Goal: Task Accomplishment & Management: Manage account settings

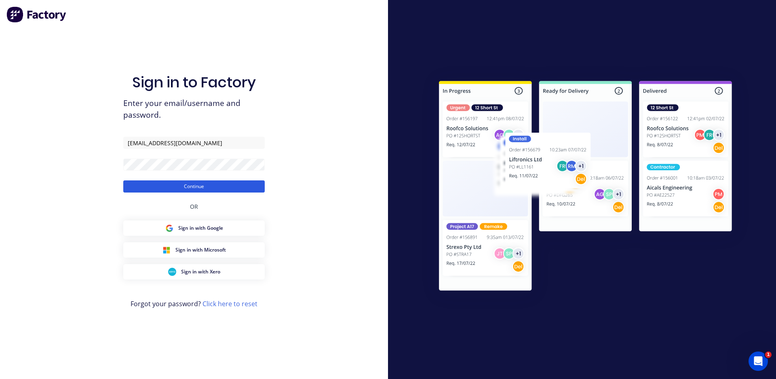
click at [236, 184] on button "Continue" at bounding box center [193, 186] width 141 height 12
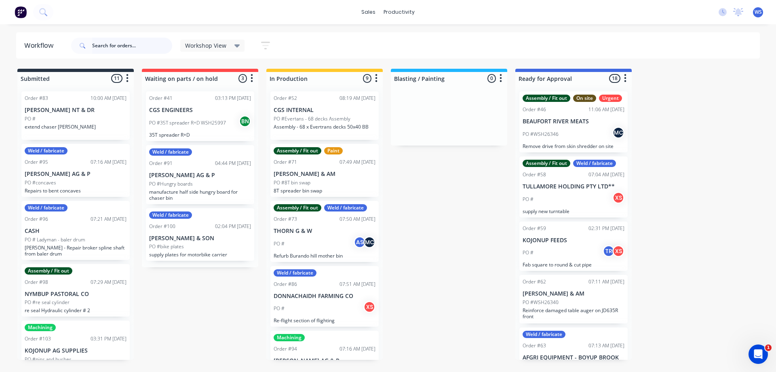
click at [131, 46] on input "text" at bounding box center [132, 46] width 80 height 16
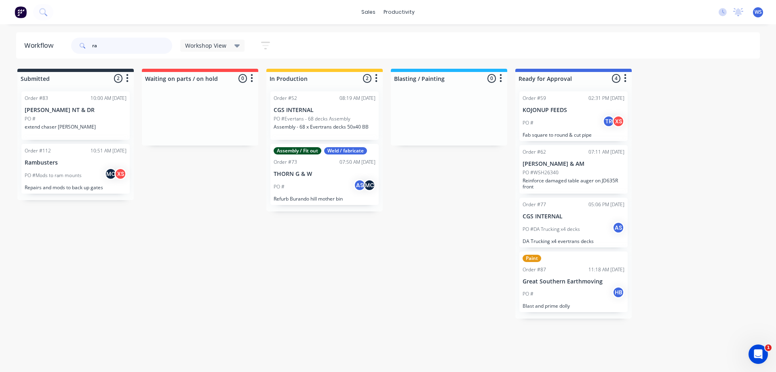
type input "r"
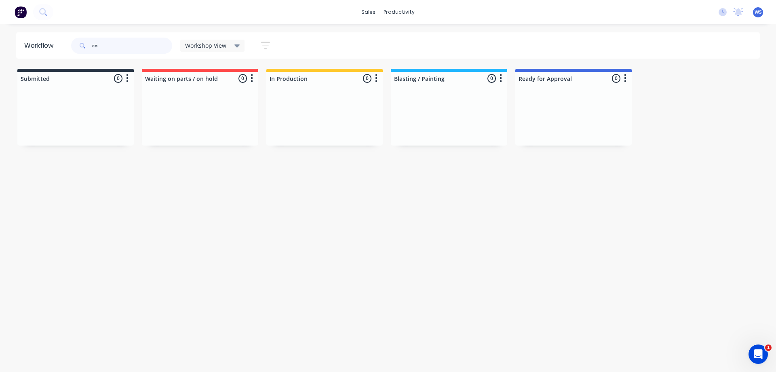
type input "c"
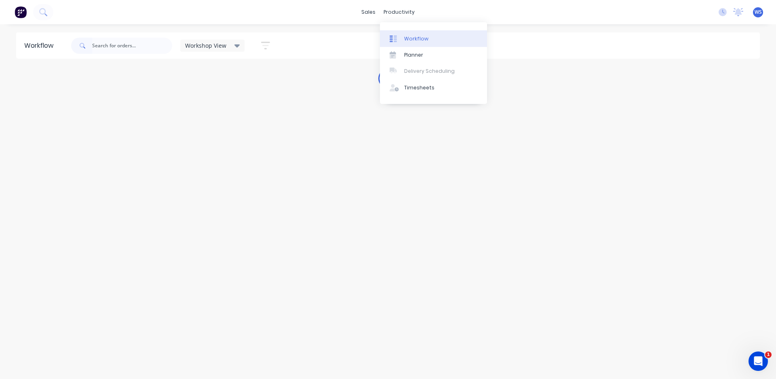
click at [407, 39] on div "Workflow" at bounding box center [416, 38] width 24 height 7
click at [407, 40] on div "Sales Orders" at bounding box center [400, 38] width 33 height 7
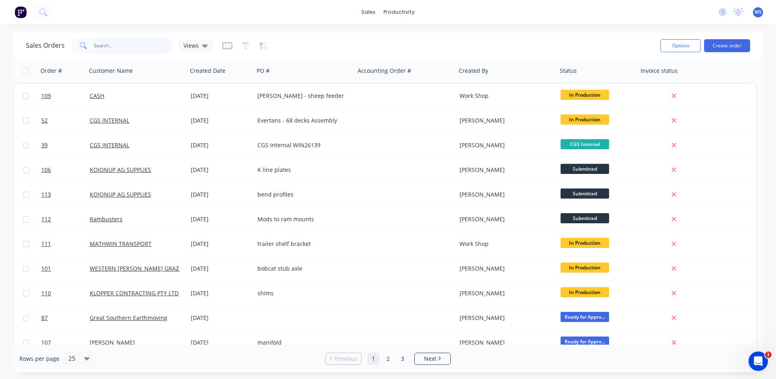
click at [98, 46] on input "text" at bounding box center [133, 46] width 79 height 16
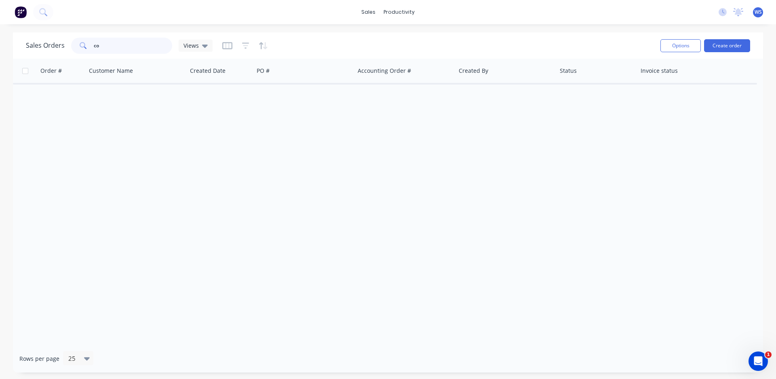
type input "c"
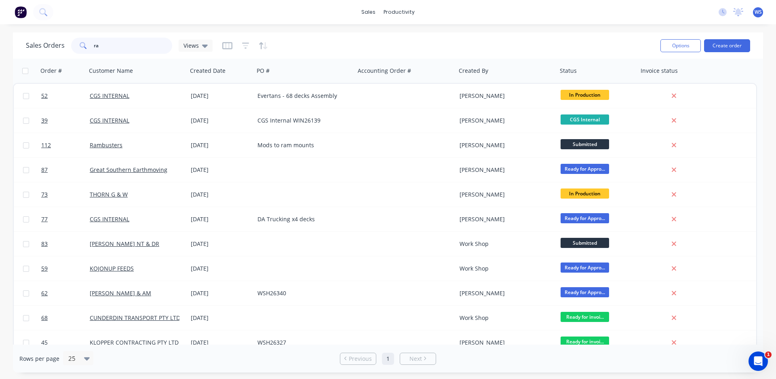
type input "r"
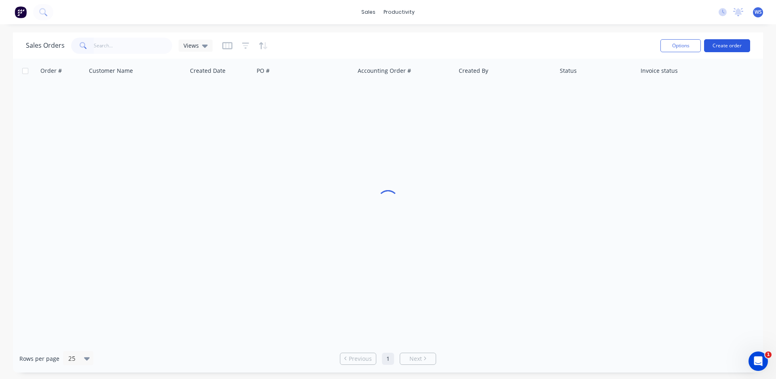
click at [730, 44] on button "Create order" at bounding box center [727, 45] width 46 height 13
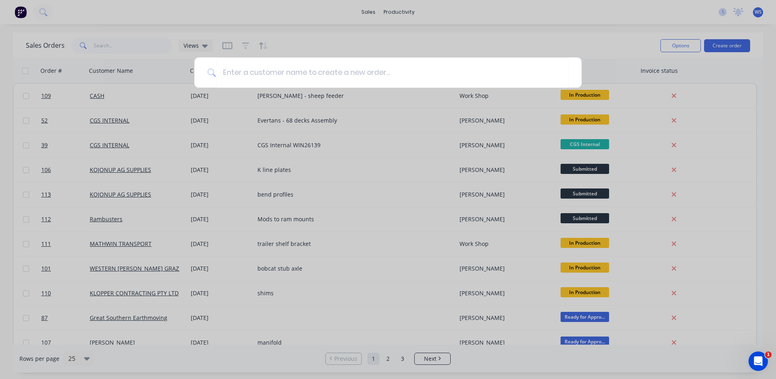
type input "e"
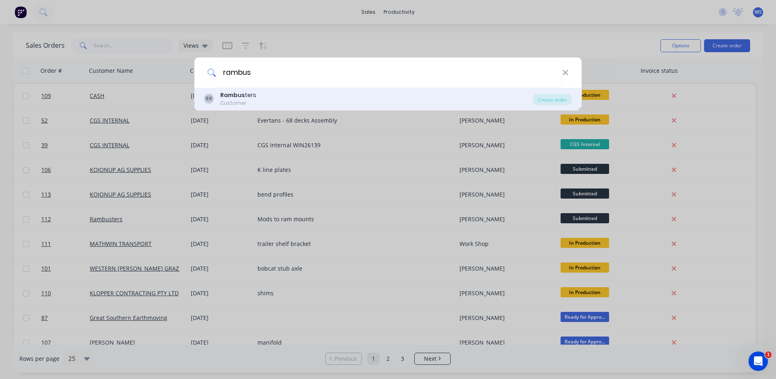
type input "rambus"
click at [317, 98] on div "[PERSON_NAME] ters Customer" at bounding box center [368, 99] width 329 height 16
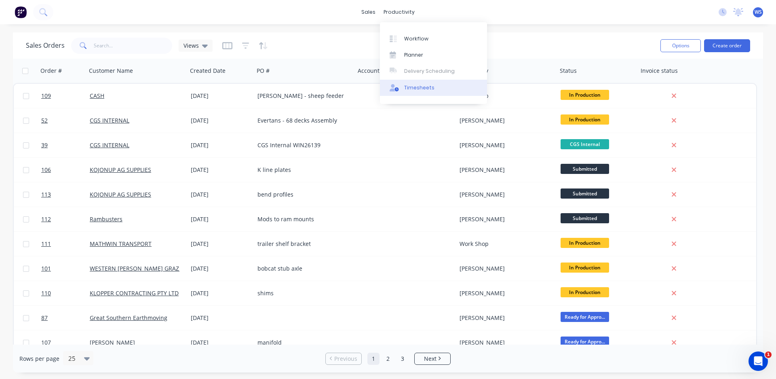
click at [410, 87] on div "Timesheets" at bounding box center [419, 87] width 30 height 7
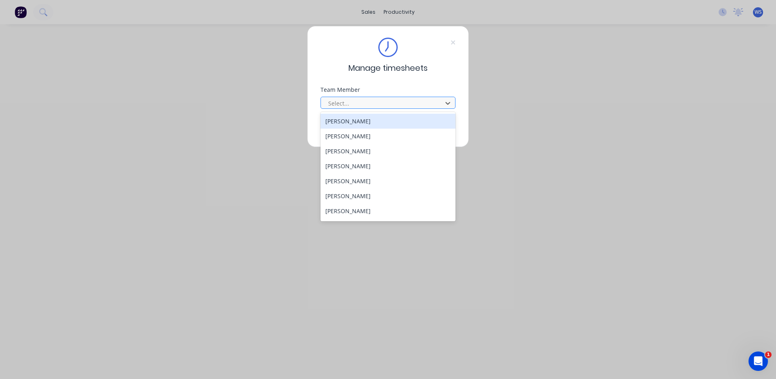
click at [371, 98] on div at bounding box center [382, 103] width 111 height 10
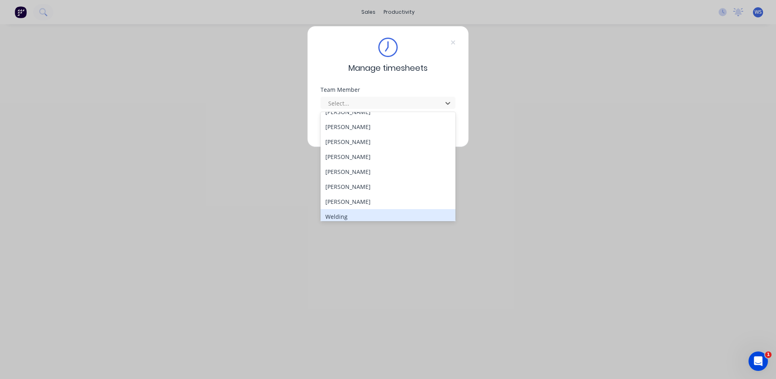
scroll to position [74, 0]
click at [391, 209] on div "[PERSON_NAME]" at bounding box center [388, 212] width 135 height 15
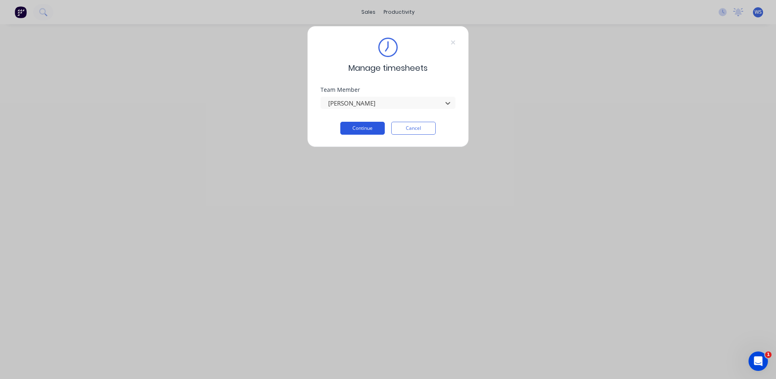
click at [363, 127] on button "Continue" at bounding box center [362, 128] width 44 height 13
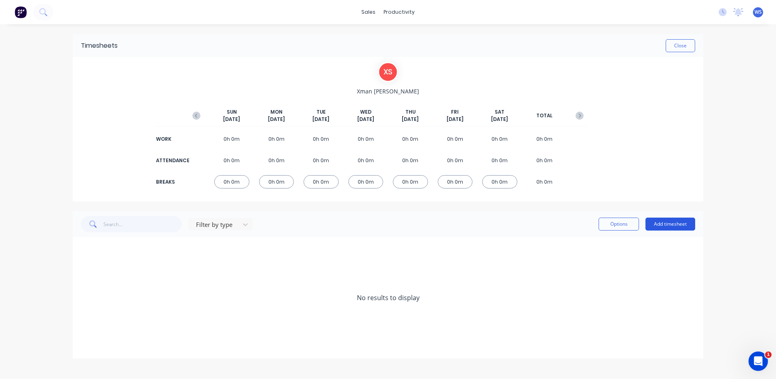
click at [676, 227] on button "Add timesheet" at bounding box center [671, 223] width 50 height 13
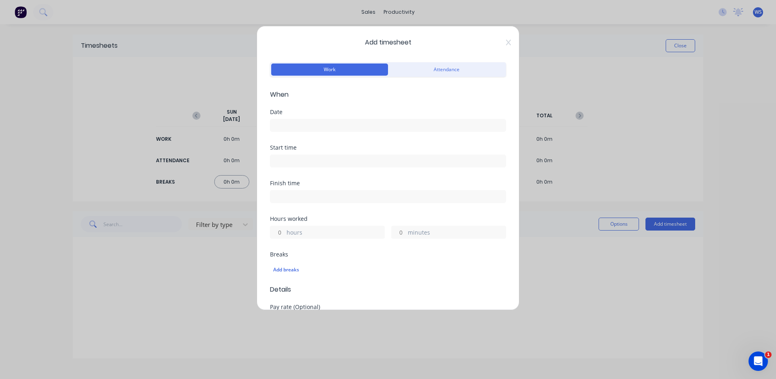
click at [298, 123] on input at bounding box center [387, 125] width 235 height 12
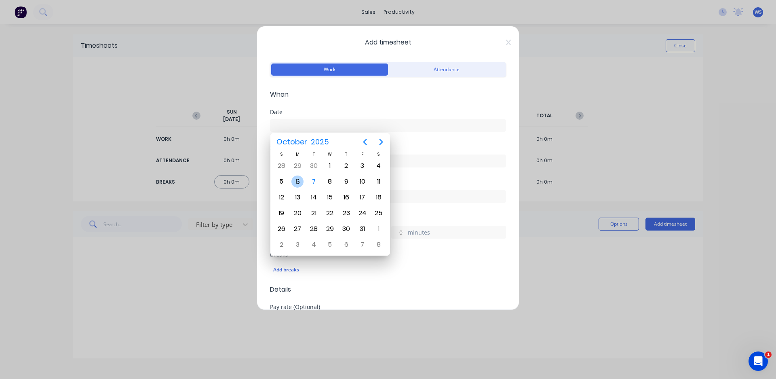
click at [294, 180] on div "6" at bounding box center [297, 181] width 12 height 12
type input "[DATE]"
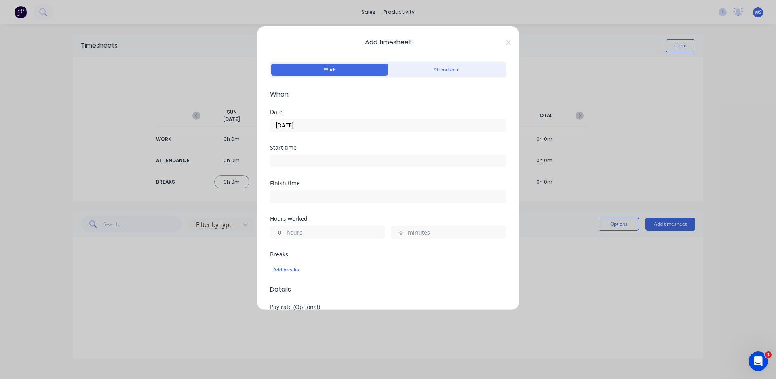
click at [288, 156] on input at bounding box center [387, 161] width 235 height 12
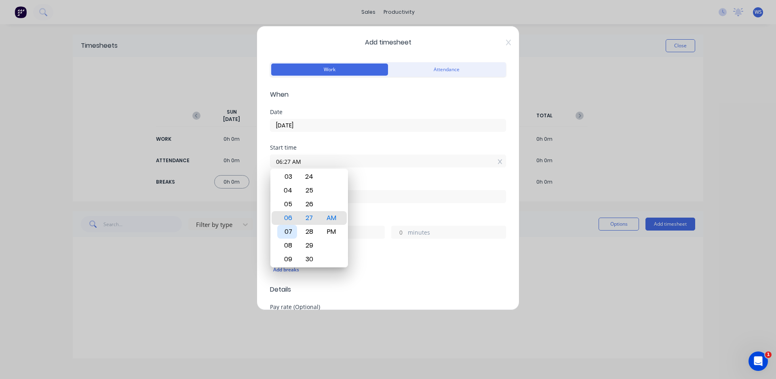
click at [288, 231] on div "07" at bounding box center [287, 232] width 20 height 14
type input "07:00 AM"
click at [310, 220] on div "00" at bounding box center [310, 218] width 20 height 14
click at [373, 207] on div "Finish time" at bounding box center [388, 198] width 236 height 36
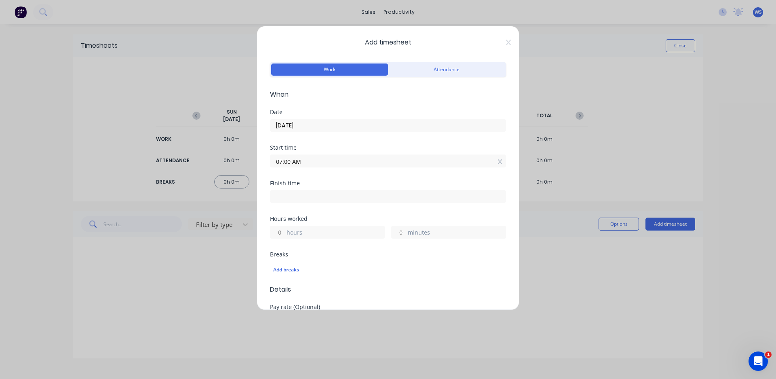
click at [287, 194] on input at bounding box center [387, 196] width 235 height 12
type input "06:27 AM"
type input "23"
type input "27"
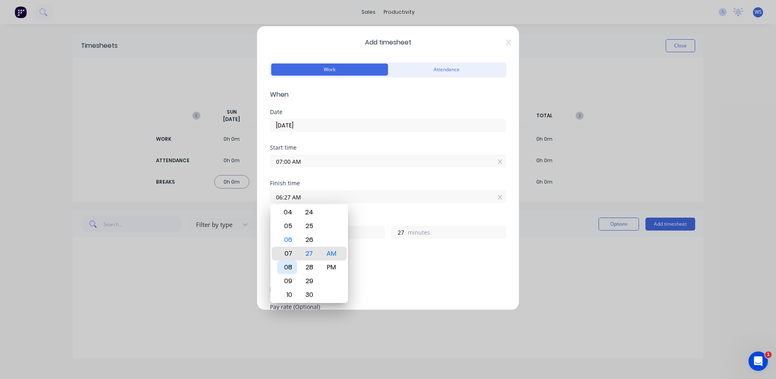
type input "07:27 AM"
type input "0"
type input "08:27 AM"
type input "1"
type input "09:27 AM"
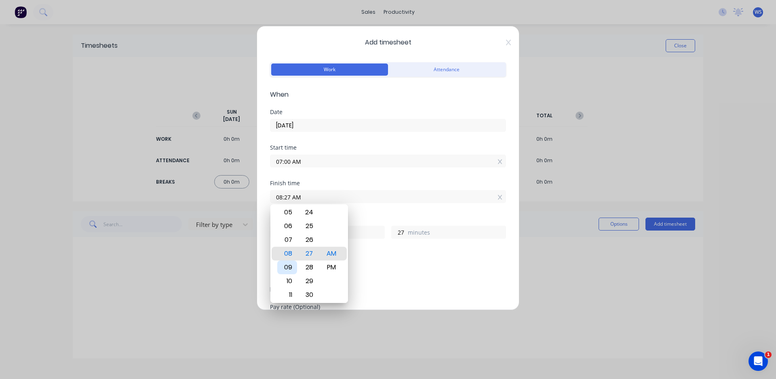
type input "2"
click at [289, 277] on div "11" at bounding box center [287, 281] width 20 height 14
type input "11:27 AM"
type input "4"
click at [308, 291] on div "30" at bounding box center [310, 295] width 20 height 14
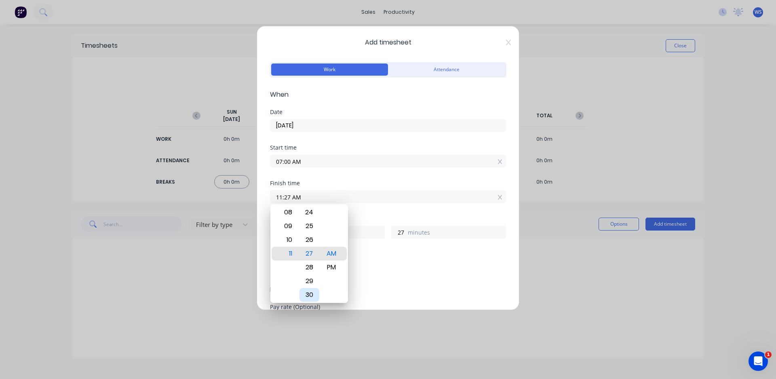
type input "11:30 AM"
type input "30"
click at [385, 214] on div "Finish time 11:30 AM" at bounding box center [388, 198] width 236 height 36
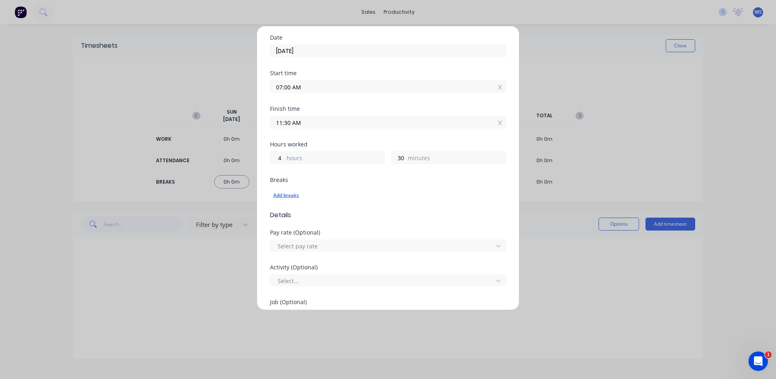
scroll to position [81, 0]
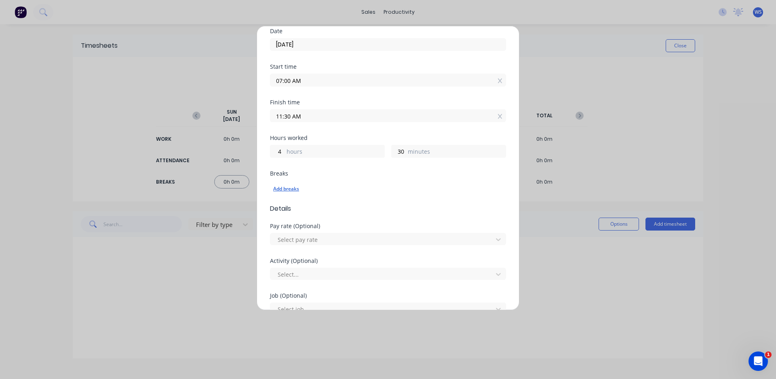
click at [283, 190] on div "Add breaks" at bounding box center [388, 189] width 230 height 11
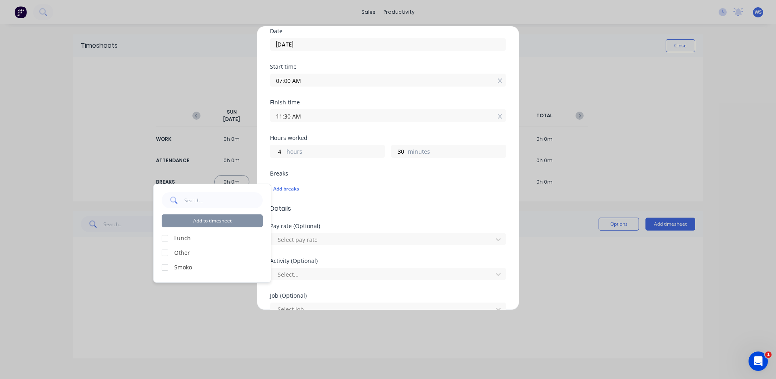
click at [165, 238] on div at bounding box center [165, 238] width 16 height 16
click at [163, 253] on div at bounding box center [165, 253] width 16 height 16
click at [211, 213] on div "Add to timesheet" at bounding box center [212, 209] width 101 height 35
click at [212, 219] on button "Add to timesheet" at bounding box center [212, 220] width 101 height 13
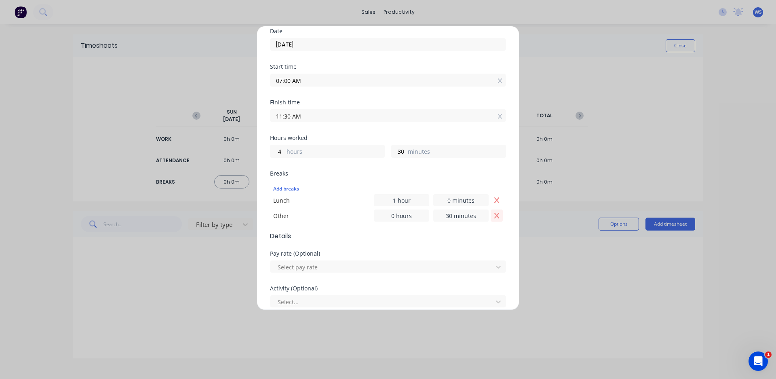
click at [494, 217] on icon "Remove Other" at bounding box center [497, 215] width 6 height 6
click at [280, 189] on div "Add breaks" at bounding box center [388, 189] width 230 height 11
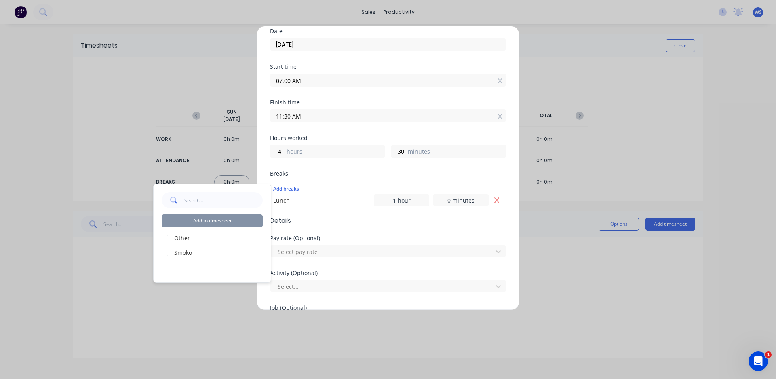
click at [167, 253] on div at bounding box center [165, 253] width 16 height 16
click at [222, 224] on button "Add to timesheet" at bounding box center [212, 220] width 101 height 13
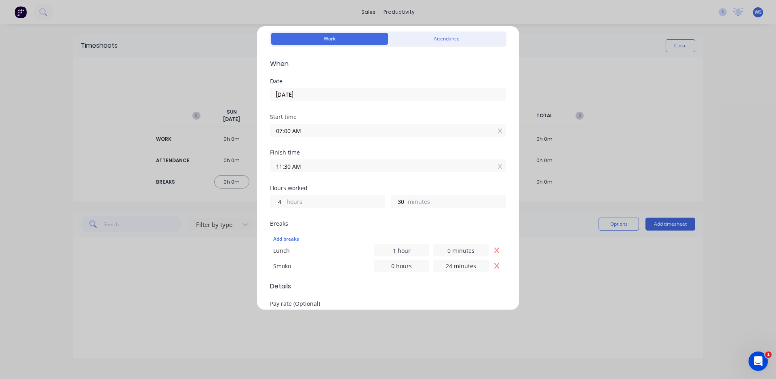
scroll to position [121, 0]
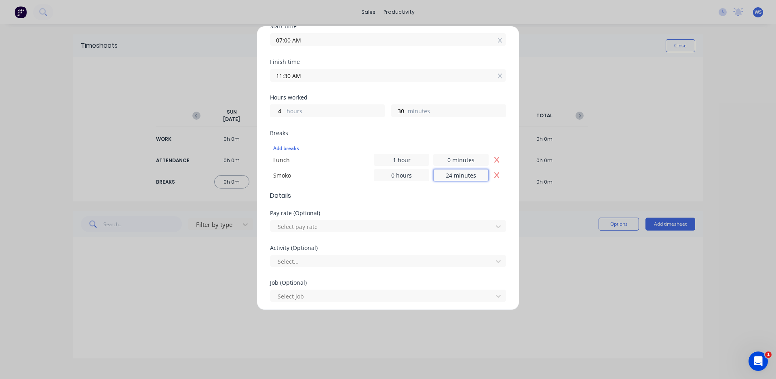
drag, startPoint x: 473, startPoint y: 176, endPoint x: 439, endPoint y: 178, distance: 34.0
click at [439, 178] on input "24 minutes" at bounding box center [460, 175] width 55 height 12
click at [447, 177] on input "24 minutes" at bounding box center [460, 175] width 55 height 12
type input "2 minutes"
type input "15 minutes"
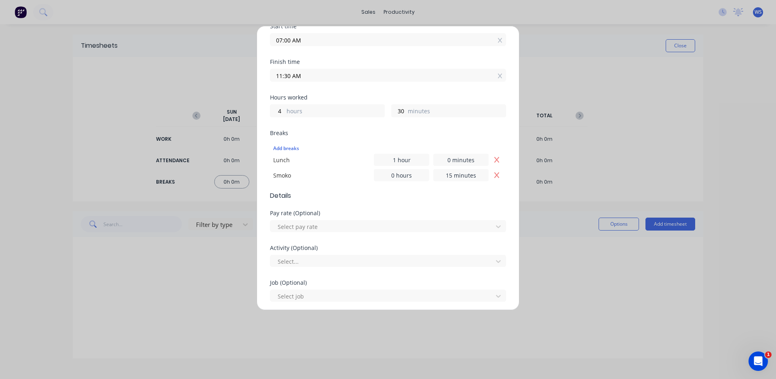
click at [384, 201] on form "Work Attendance When Date [DATE] Start time 07:00 AM Finish time 11:30 AM Hours…" at bounding box center [388, 218] width 236 height 558
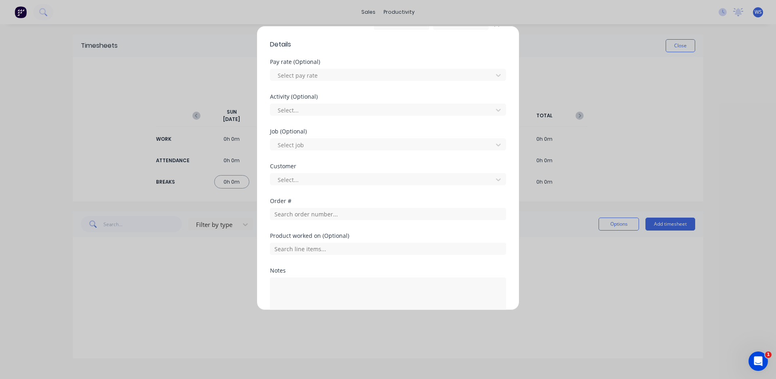
scroll to position [283, 0]
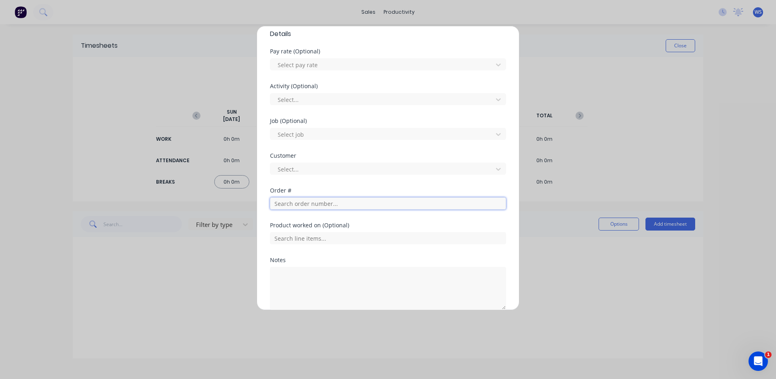
click at [322, 203] on input "text" at bounding box center [388, 203] width 236 height 12
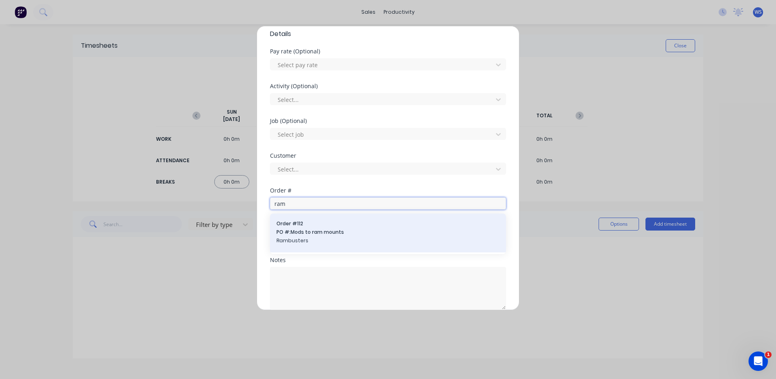
type input "ram"
click at [315, 229] on span "PO #: Mods to ram mounts" at bounding box center [388, 231] width 223 height 7
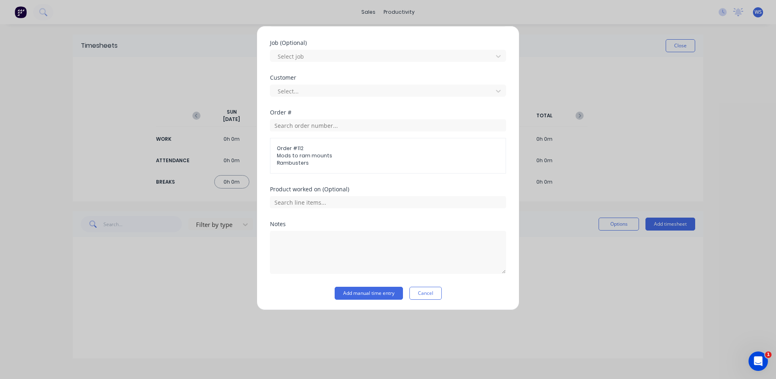
scroll to position [362, 0]
click at [315, 235] on textarea at bounding box center [388, 251] width 236 height 43
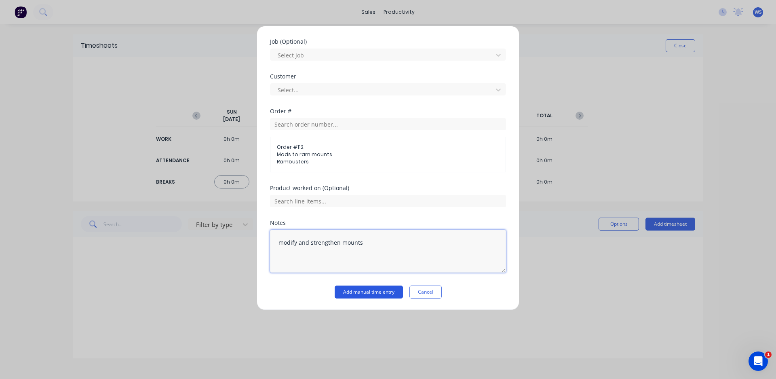
type textarea "modify and strengthen mounts"
click at [355, 289] on button "Add manual time entry" at bounding box center [369, 291] width 68 height 13
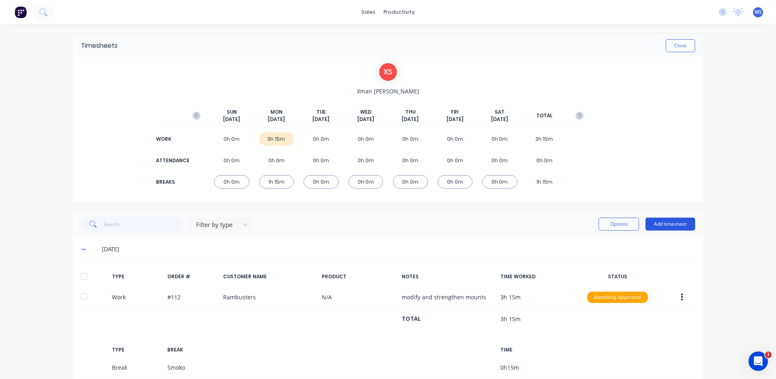
click at [673, 222] on button "Add timesheet" at bounding box center [671, 223] width 50 height 13
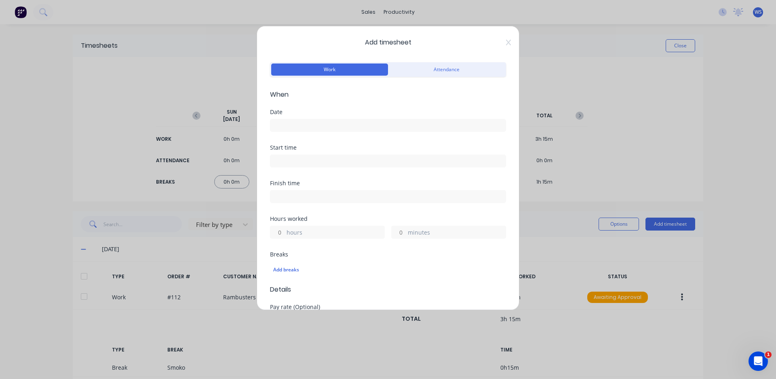
click at [288, 122] on input at bounding box center [387, 125] width 235 height 12
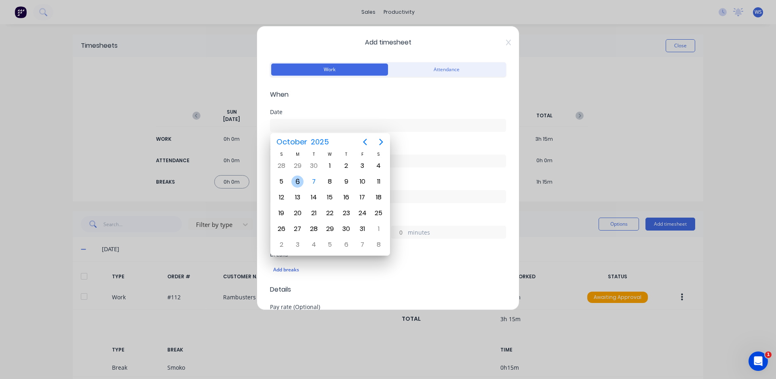
click at [296, 184] on div "6" at bounding box center [297, 181] width 12 height 12
type input "[DATE]"
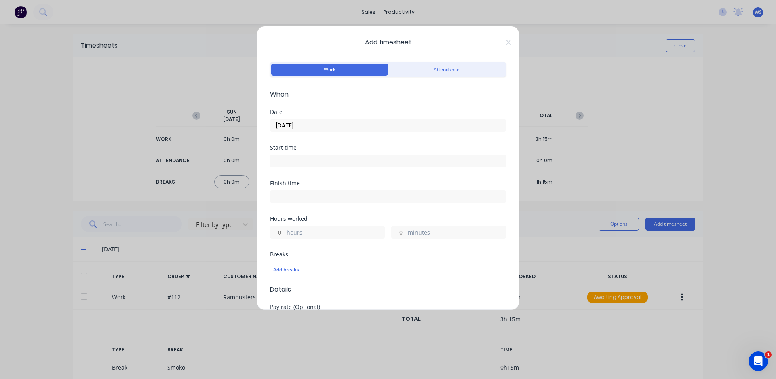
click at [293, 156] on input at bounding box center [387, 161] width 235 height 12
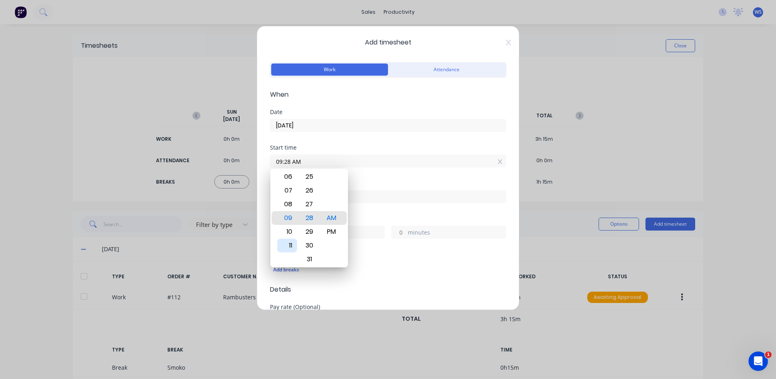
click at [289, 242] on div "11" at bounding box center [287, 246] width 20 height 14
click at [310, 247] on div "30" at bounding box center [310, 246] width 20 height 14
type input "11:30 AM"
click at [328, 217] on div "AM" at bounding box center [332, 218] width 20 height 14
click at [382, 211] on div "Finish time" at bounding box center [388, 198] width 236 height 36
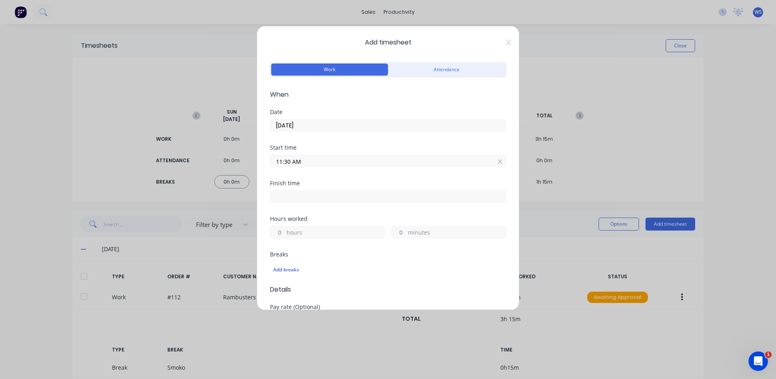
click at [283, 193] on input at bounding box center [387, 196] width 235 height 12
type input "06:28 AM"
type input "18"
type input "58"
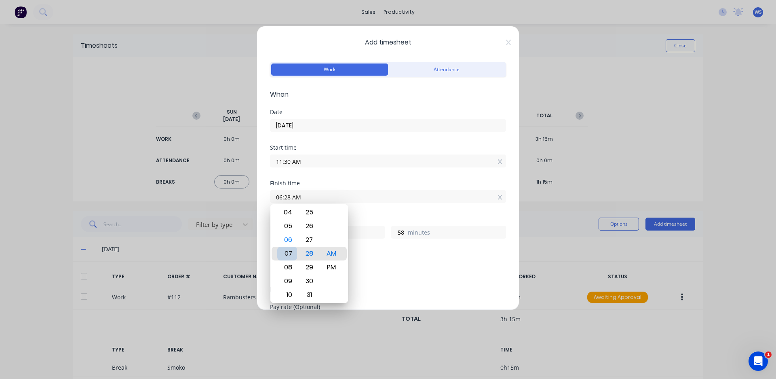
type input "07:28 AM"
type input "19"
type input "04:28 AM"
type input "16"
click at [289, 214] on div "01" at bounding box center [287, 212] width 20 height 14
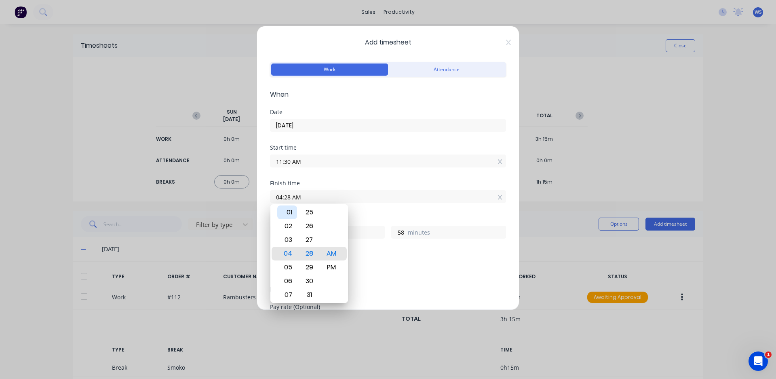
type input "01:28 AM"
type input "13"
type input "01:30 AM"
type input "14"
type input "0"
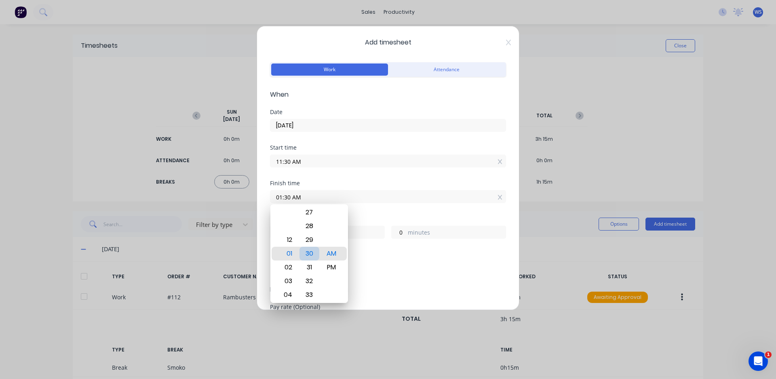
click at [311, 253] on div "30" at bounding box center [310, 254] width 20 height 14
click at [328, 266] on div "PM" at bounding box center [332, 267] width 20 height 14
type input "01:30 PM"
type input "2"
click at [363, 220] on div "Hours worked" at bounding box center [388, 219] width 236 height 6
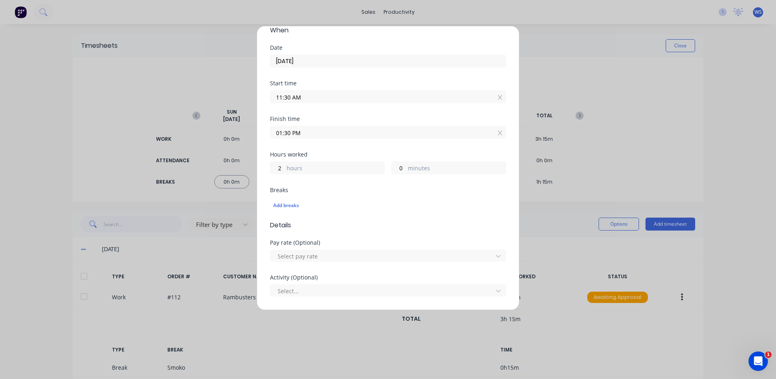
scroll to position [81, 0]
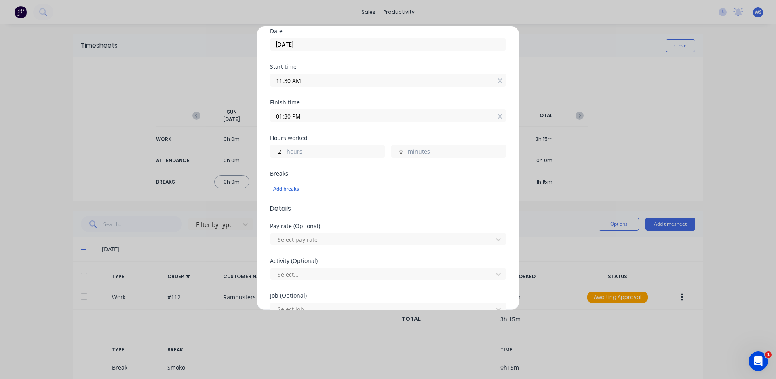
click at [277, 190] on div "Add breaks" at bounding box center [388, 189] width 230 height 11
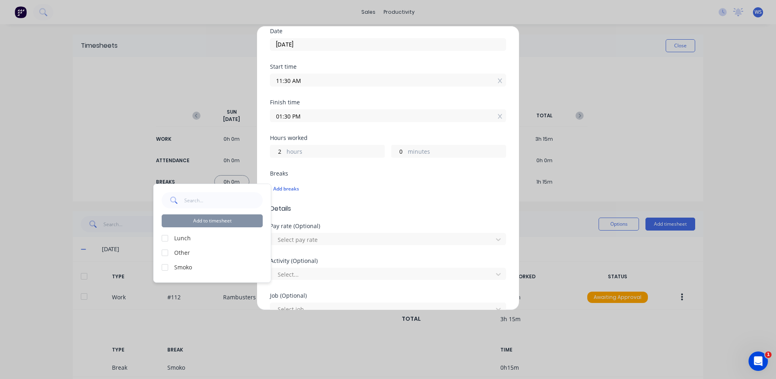
click at [163, 238] on div at bounding box center [165, 238] width 16 height 16
click at [232, 224] on button "Add to timesheet" at bounding box center [212, 220] width 101 height 13
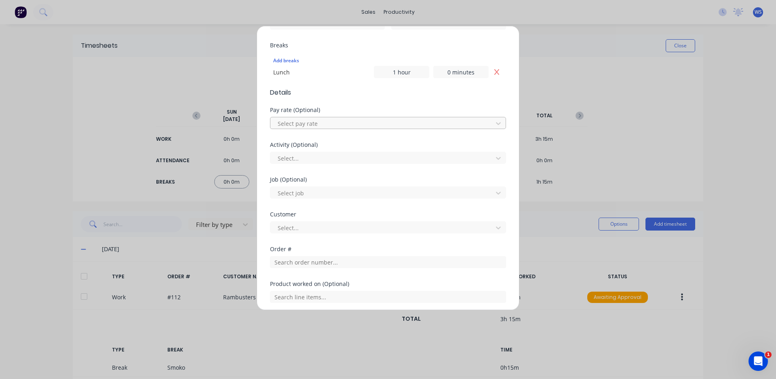
scroll to position [243, 0]
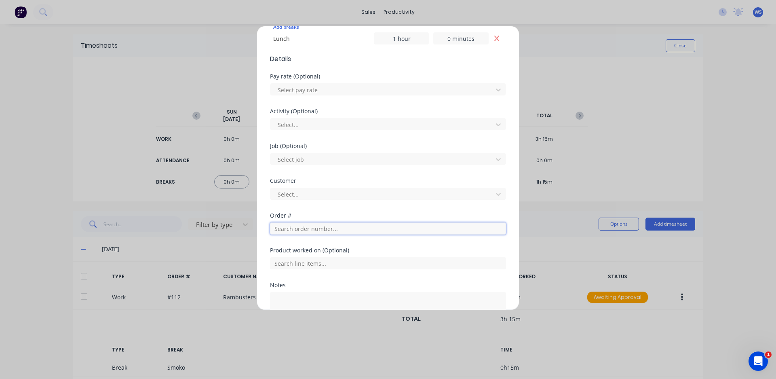
click at [315, 224] on input "text" at bounding box center [388, 228] width 236 height 12
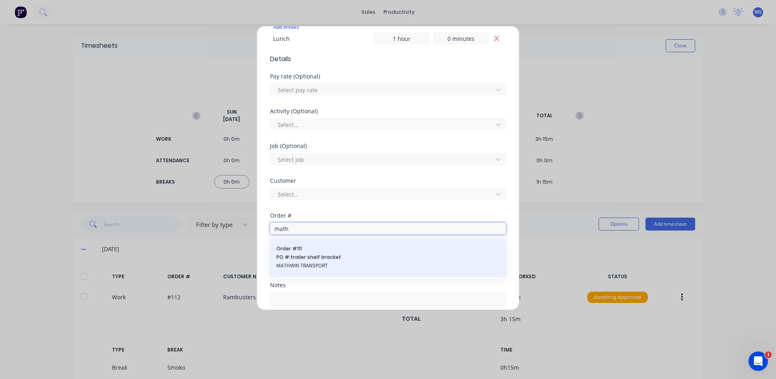
type input "math"
click at [319, 252] on span "Order # 111" at bounding box center [388, 248] width 223 height 7
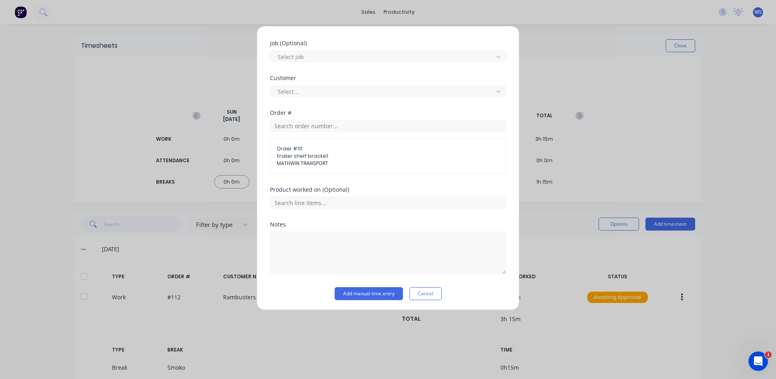
scroll to position [347, 0]
click at [304, 234] on textarea at bounding box center [388, 251] width 236 height 43
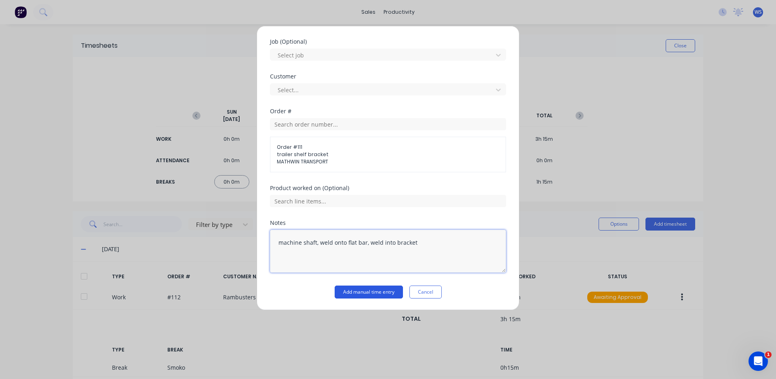
type textarea "machine shaft, weld onto flat bar, weld into bracket"
click at [336, 290] on button "Add manual time entry" at bounding box center [369, 291] width 68 height 13
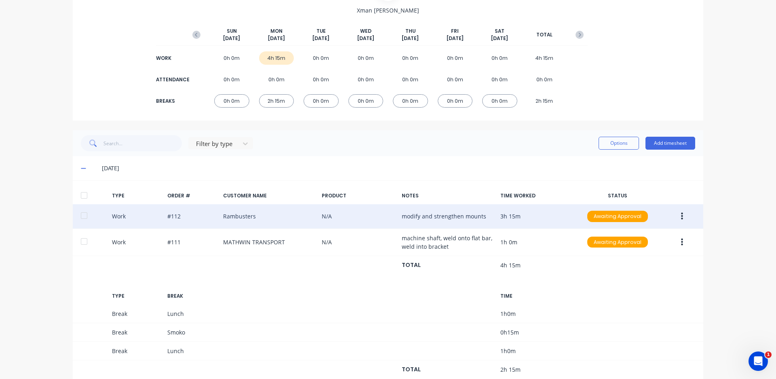
scroll to position [104, 0]
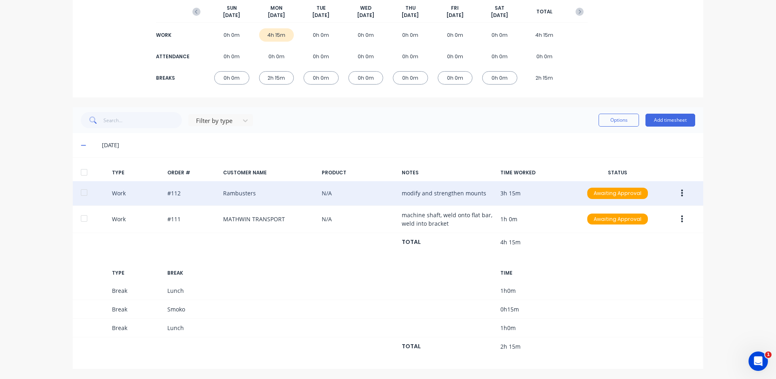
click at [681, 195] on icon "button" at bounding box center [682, 193] width 2 height 9
click at [646, 181] on div "Edit" at bounding box center [653, 179] width 62 height 12
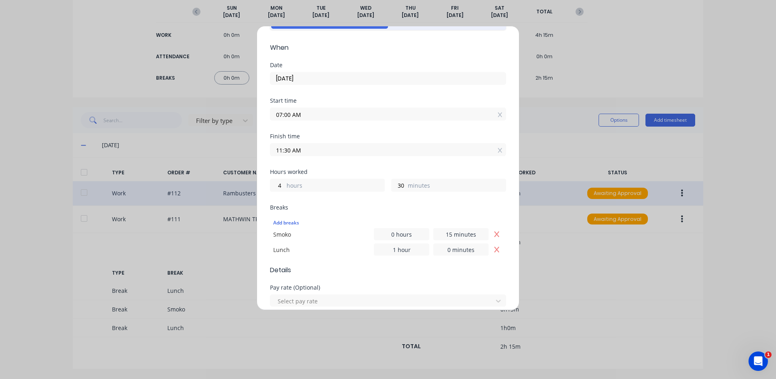
scroll to position [121, 0]
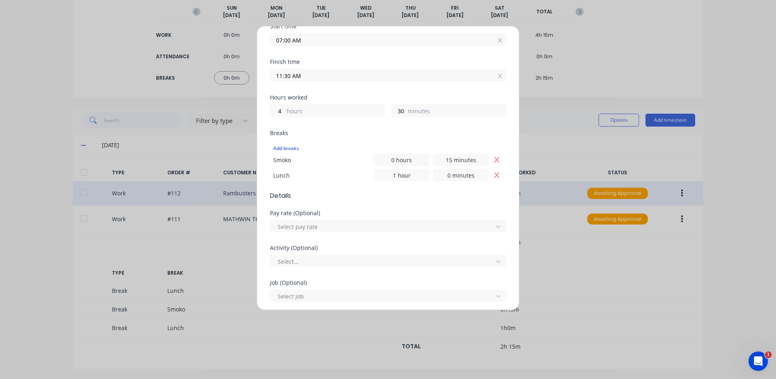
click at [494, 176] on icon "Remove Lunch" at bounding box center [497, 175] width 6 height 6
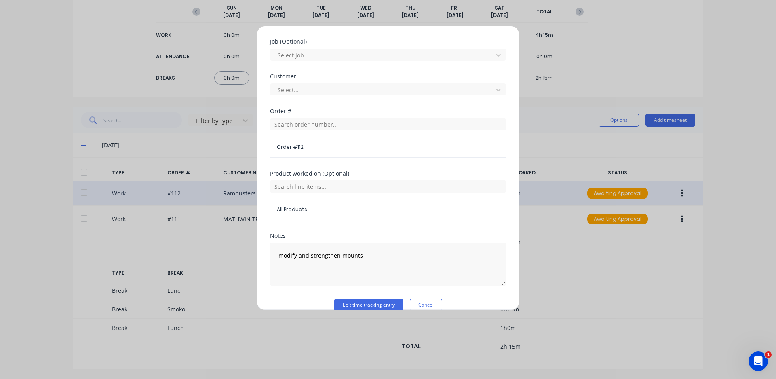
scroll to position [360, 0]
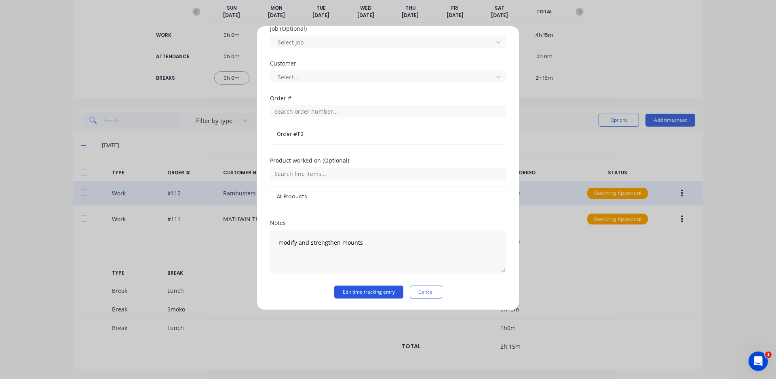
click at [393, 294] on button "Edit time tracking entry" at bounding box center [368, 291] width 69 height 13
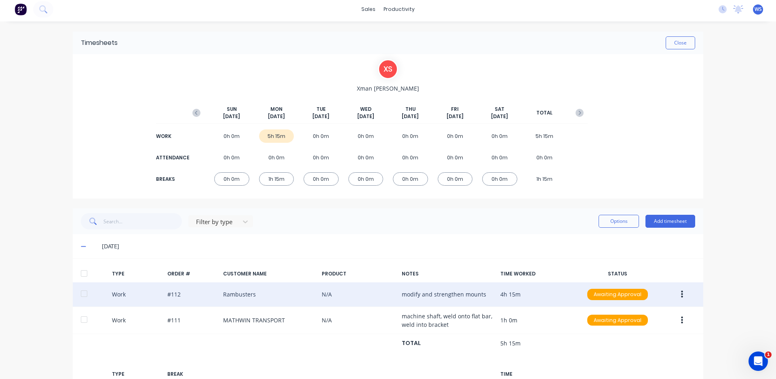
scroll to position [0, 0]
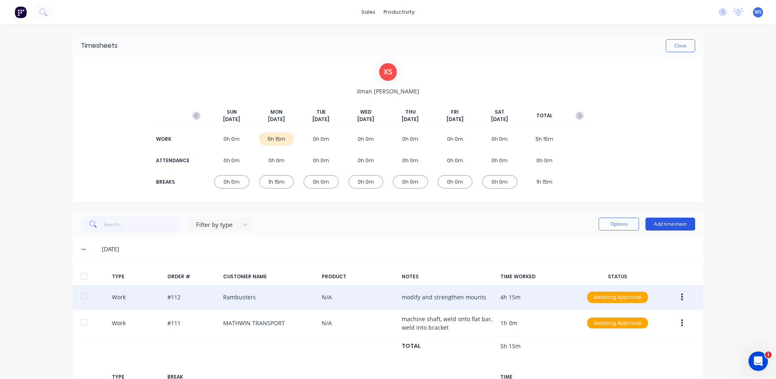
click at [646, 220] on button "Add timesheet" at bounding box center [671, 223] width 50 height 13
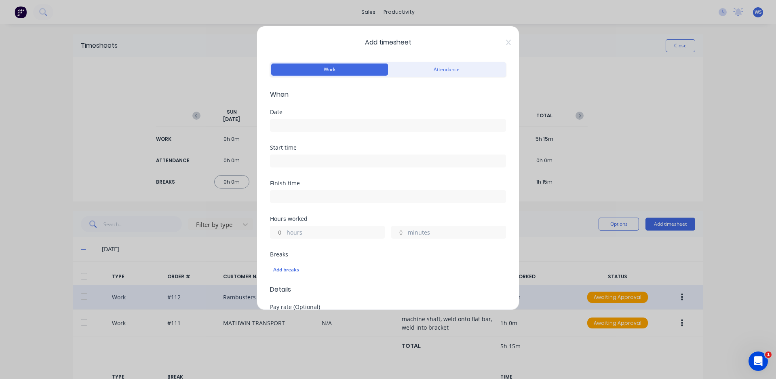
click at [329, 122] on input at bounding box center [387, 125] width 235 height 12
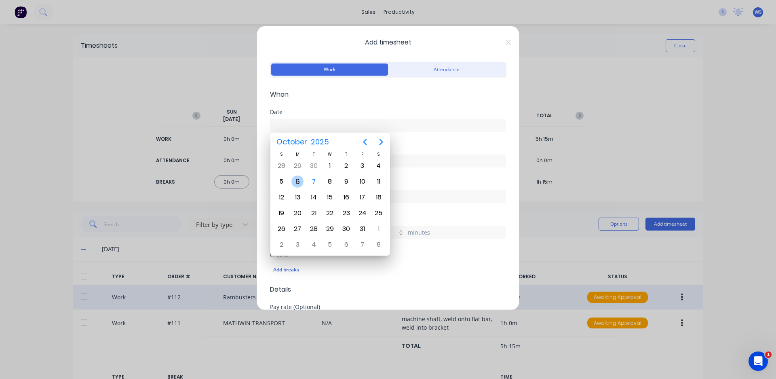
click at [291, 183] on div "6" at bounding box center [297, 181] width 16 height 15
type input "[DATE]"
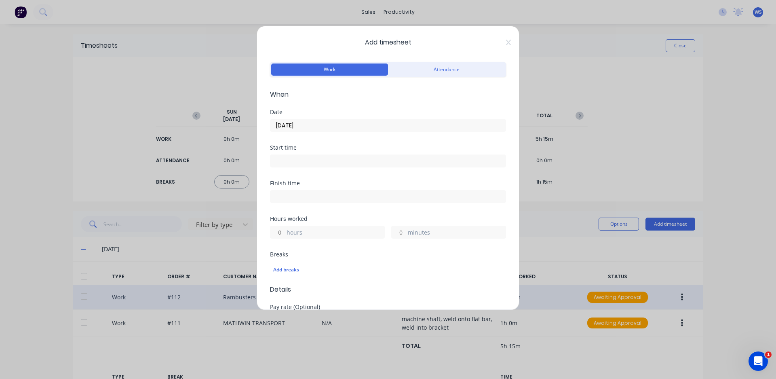
click at [287, 163] on input at bounding box center [387, 161] width 235 height 12
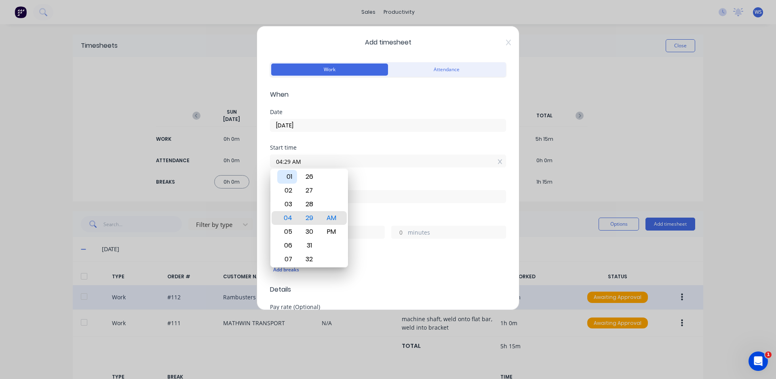
click at [286, 175] on div "01" at bounding box center [287, 177] width 20 height 14
click at [310, 203] on div "30" at bounding box center [310, 204] width 20 height 14
click at [333, 233] on div "PM" at bounding box center [332, 232] width 20 height 14
type input "01:30 PM"
click at [374, 211] on div "Finish time" at bounding box center [388, 198] width 236 height 36
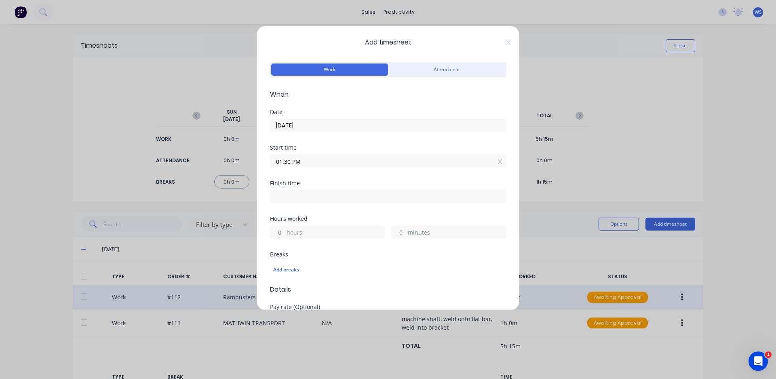
click at [306, 197] on input at bounding box center [387, 196] width 235 height 12
type input "06:29 AM"
type input "16"
type input "59"
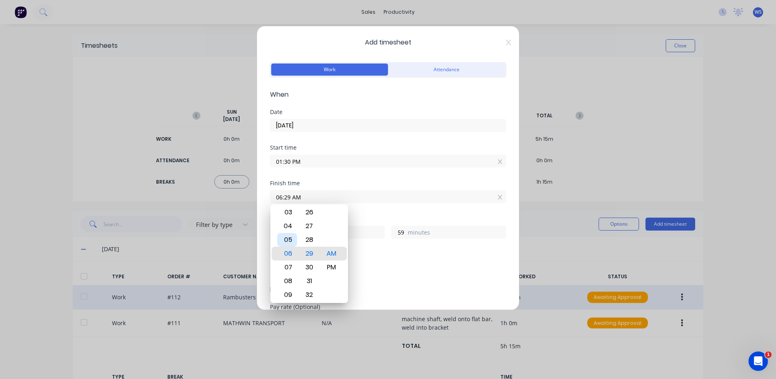
click at [285, 237] on div "05" at bounding box center [287, 240] width 20 height 14
type input "05:29 AM"
type input "15"
type input "05:35 AM"
type input "16"
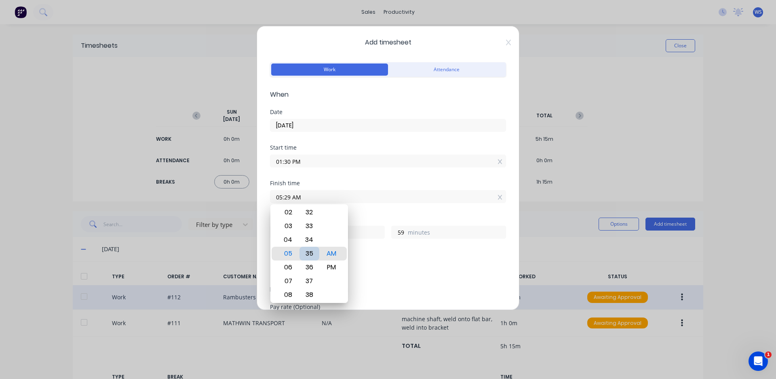
type input "5"
type input "05:59 AM"
type input "29"
type input "05:52 AM"
type input "22"
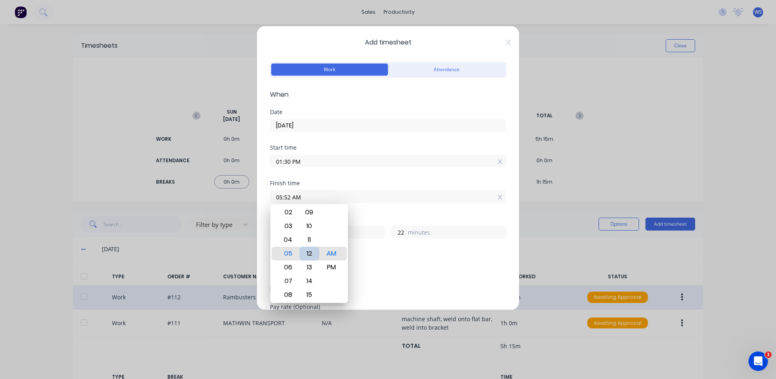
type input "05:12 AM"
type input "15"
type input "42"
type input "05:06 AM"
type input "36"
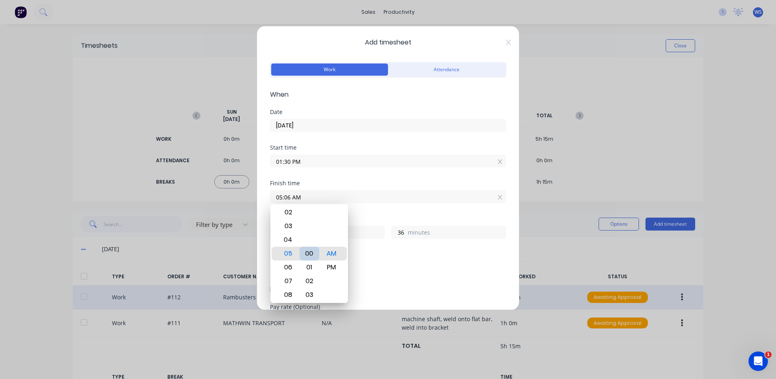
type input "05:00 AM"
type input "30"
click at [307, 250] on div "00" at bounding box center [310, 254] width 20 height 14
click at [328, 267] on div "PM" at bounding box center [332, 267] width 20 height 14
type input "05:00 PM"
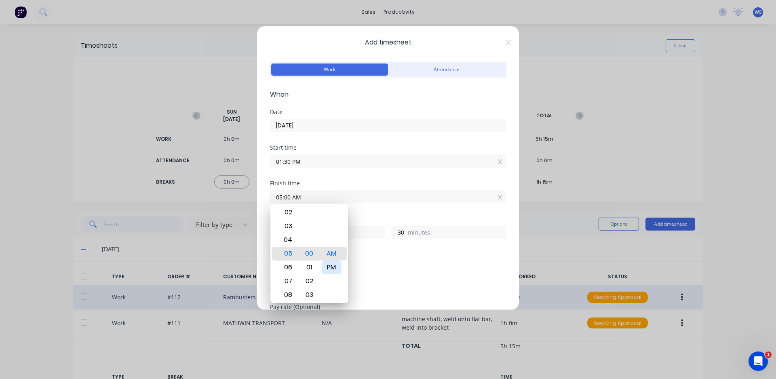
type input "3"
click at [376, 229] on label "hours" at bounding box center [336, 233] width 98 height 10
click at [285, 229] on input "3" at bounding box center [277, 232] width 14 height 12
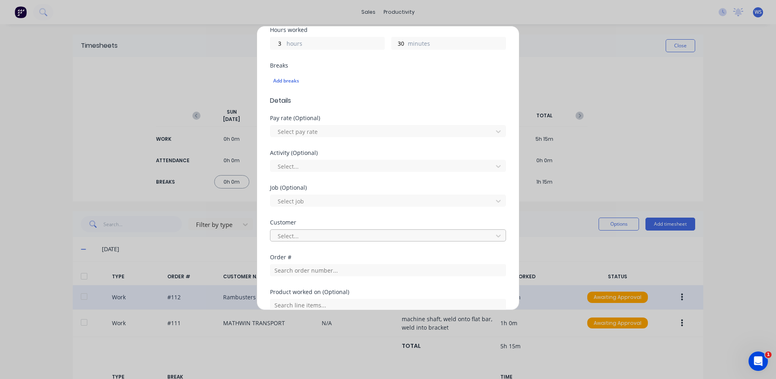
scroll to position [202, 0]
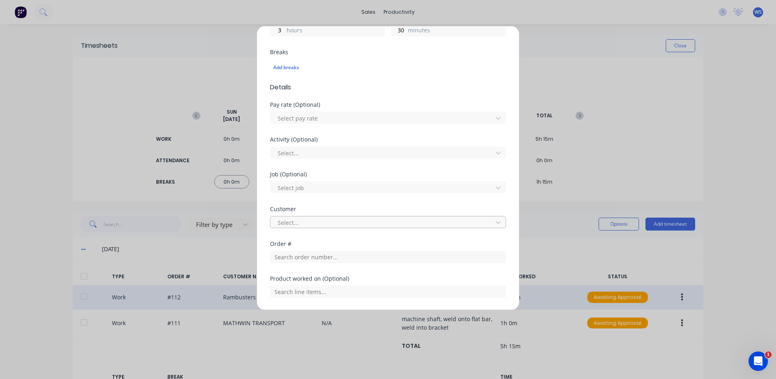
click at [289, 222] on div at bounding box center [383, 222] width 212 height 10
click at [324, 202] on div "Job (Optional) Select job" at bounding box center [388, 188] width 236 height 35
click at [315, 262] on input "text" at bounding box center [388, 257] width 236 height 12
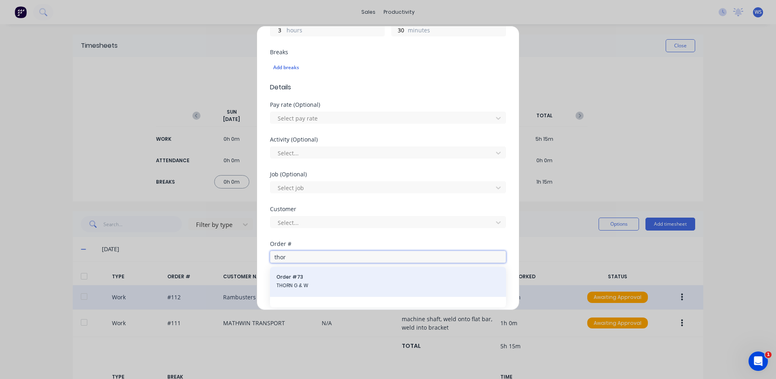
type input "thor"
click at [306, 284] on span "THORN G & W" at bounding box center [388, 285] width 223 height 7
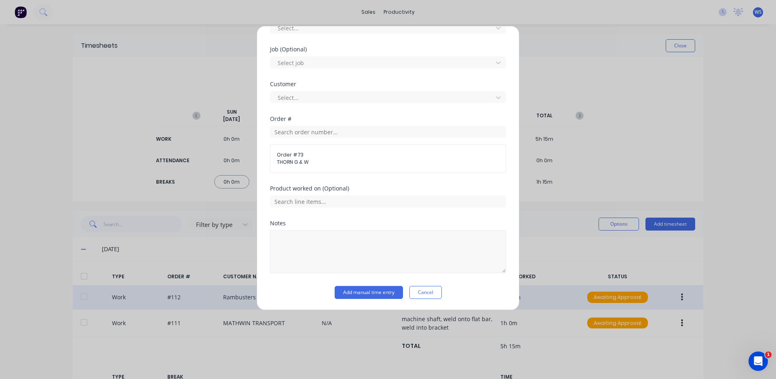
scroll to position [327, 0]
click at [289, 229] on div at bounding box center [388, 250] width 236 height 45
click at [283, 250] on textarea at bounding box center [388, 251] width 236 height 43
type textarea "bring auger in, clean up and start fitout"
click at [379, 287] on button "Add manual time entry" at bounding box center [369, 291] width 68 height 13
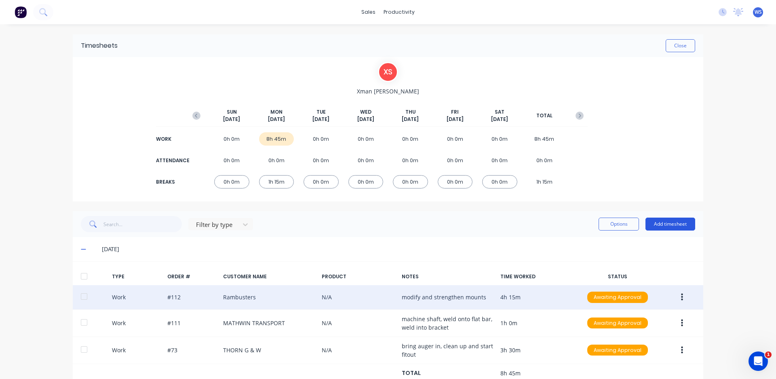
click at [646, 220] on button "Add timesheet" at bounding box center [671, 223] width 50 height 13
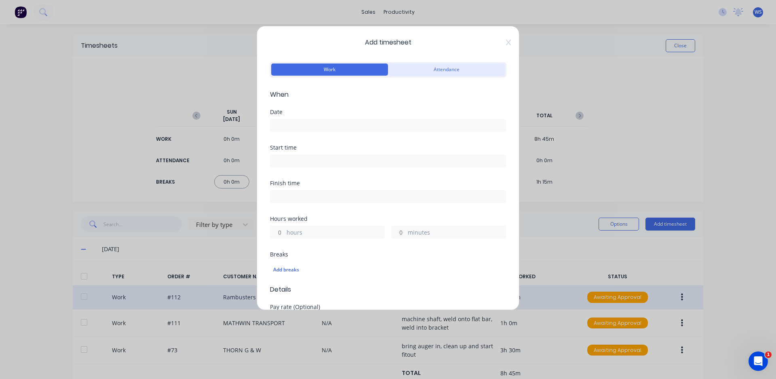
click at [455, 70] on button "Attendance" at bounding box center [446, 69] width 117 height 12
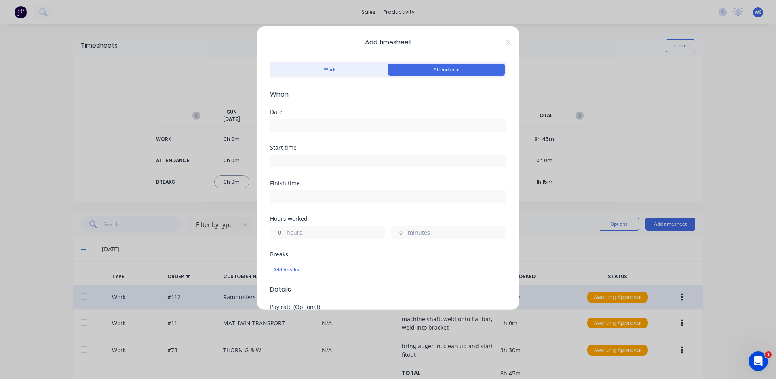
click at [314, 125] on input at bounding box center [387, 125] width 235 height 12
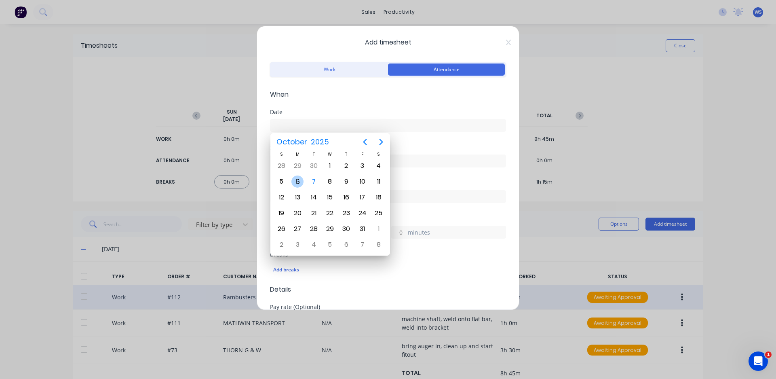
click at [296, 179] on div "6" at bounding box center [297, 181] width 12 height 12
type input "[DATE]"
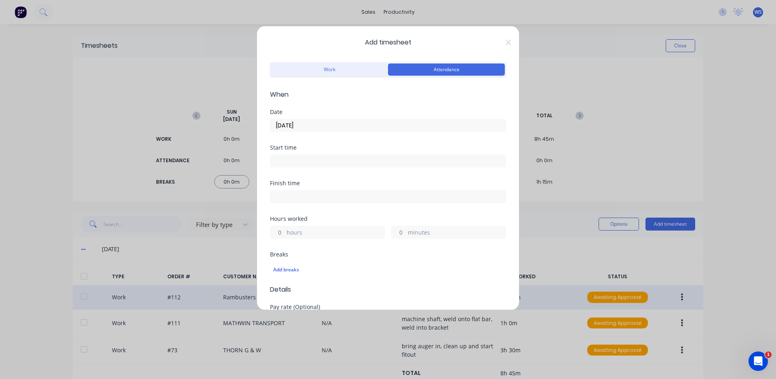
click at [380, 163] on input at bounding box center [387, 161] width 235 height 12
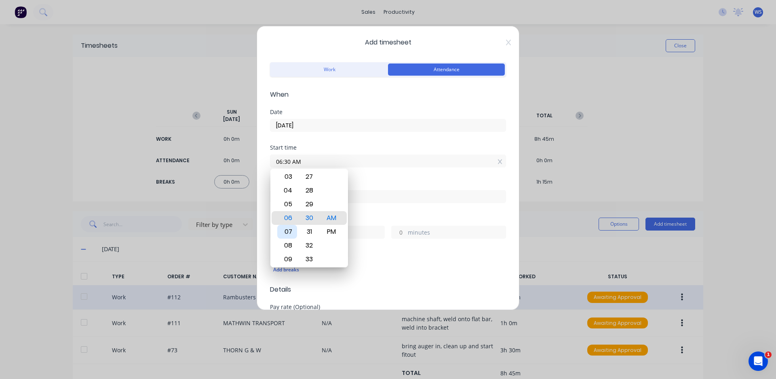
click at [288, 228] on div "07" at bounding box center [287, 232] width 20 height 14
click at [310, 213] on div "00" at bounding box center [310, 218] width 20 height 14
click at [288, 260] on div "07" at bounding box center [287, 259] width 20 height 14
type input "07:00 AM"
click at [362, 178] on div "Start time 07:00 AM" at bounding box center [388, 163] width 236 height 36
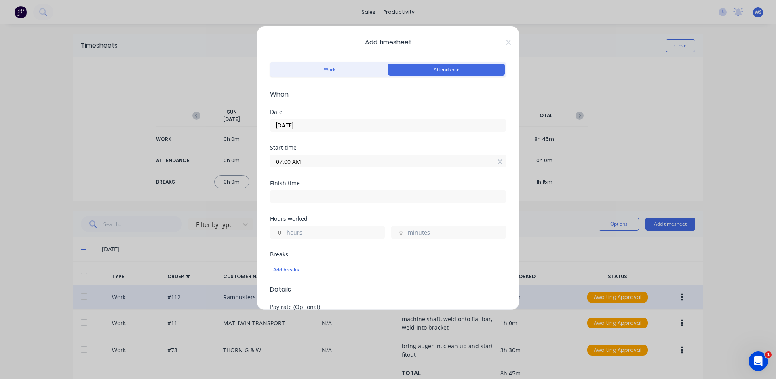
click at [328, 207] on div "Finish time" at bounding box center [388, 198] width 236 height 36
click at [326, 196] on input at bounding box center [387, 196] width 235 height 12
type input "06:30 AM"
type input "23"
type input "30"
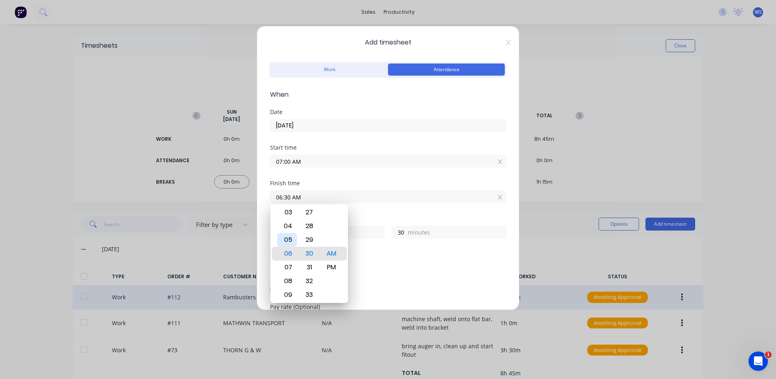
click at [285, 239] on div "05" at bounding box center [287, 240] width 20 height 14
type input "05:30 AM"
type input "22"
type input "05:18 AM"
type input "18"
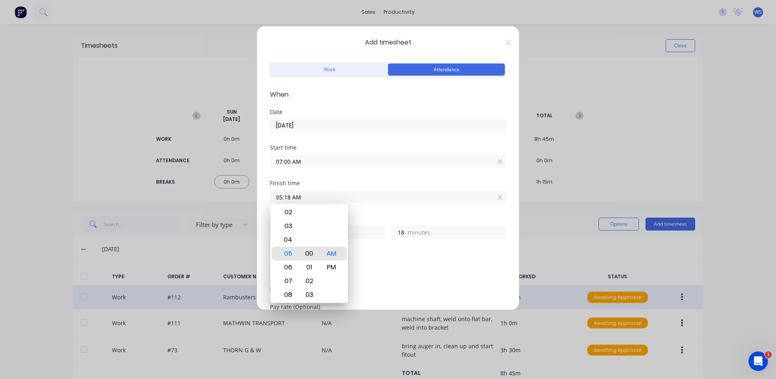
type input "05:00 AM"
type input "0"
click at [308, 251] on div "00 01 02 03 04 05 06 07 08 09 10 11 12 13 14 15 16 17 18 19 20 21 22 23 24 25 2…" at bounding box center [309, 253] width 22 height 1113
click at [308, 251] on div "00" at bounding box center [310, 254] width 20 height 14
click at [334, 270] on div "PM" at bounding box center [332, 267] width 20 height 14
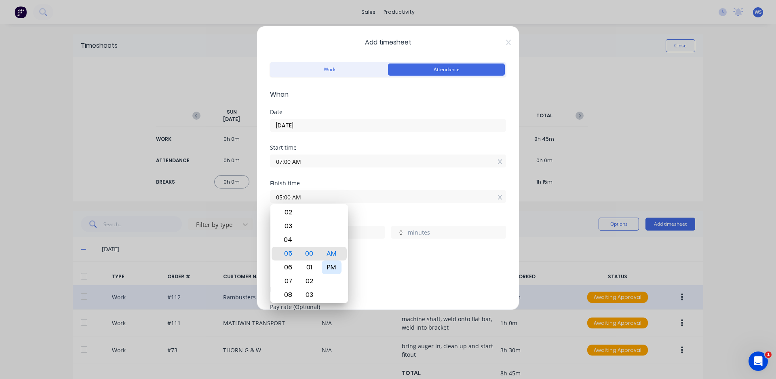
type input "05:00 PM"
type input "10"
click at [368, 217] on div "Hours worked" at bounding box center [388, 219] width 236 height 6
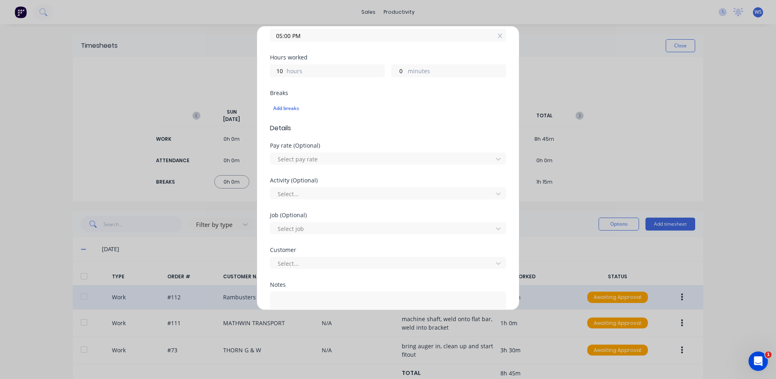
scroll to position [162, 0]
click at [292, 105] on div "Add breaks" at bounding box center [388, 108] width 230 height 11
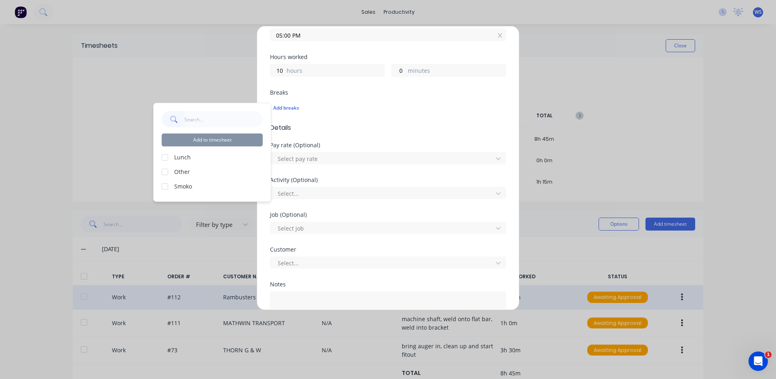
click at [165, 155] on div at bounding box center [165, 157] width 16 height 16
click at [162, 186] on div at bounding box center [165, 186] width 16 height 16
click at [198, 141] on button "Add to timesheet" at bounding box center [212, 139] width 101 height 13
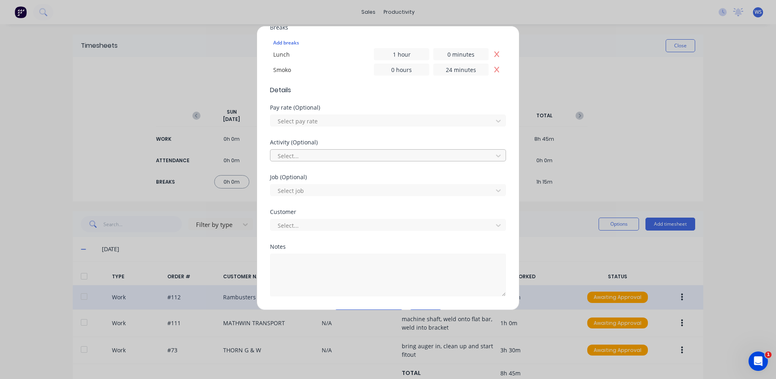
scroll to position [251, 0]
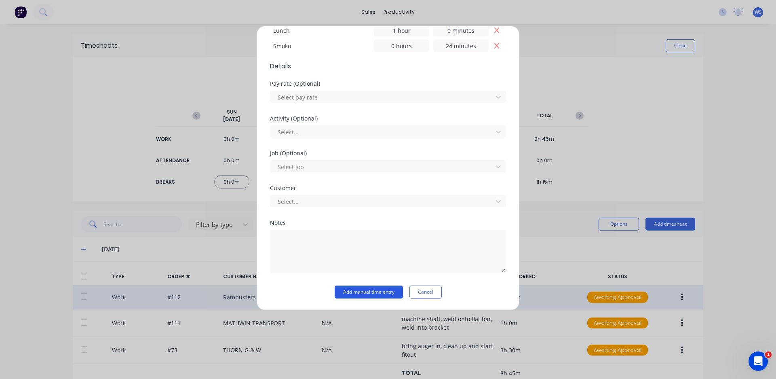
click at [368, 289] on button "Add manual time entry" at bounding box center [369, 291] width 68 height 13
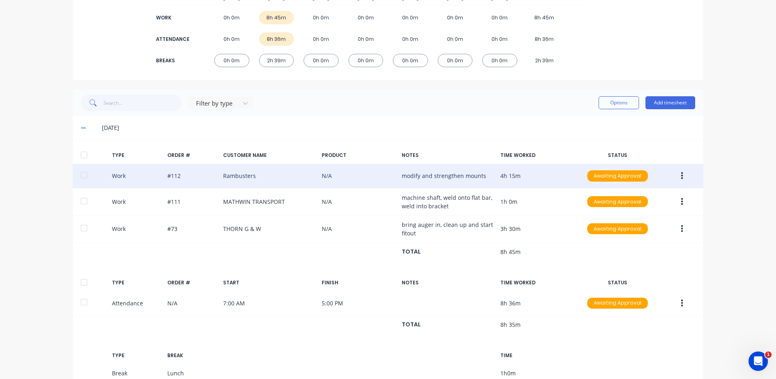
scroll to position [162, 0]
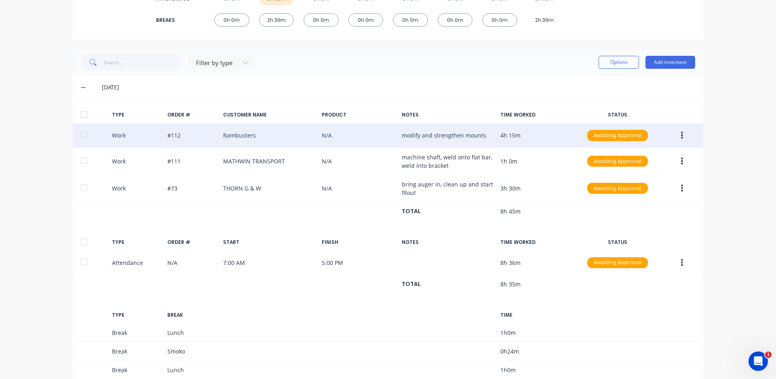
click at [681, 133] on button "button" at bounding box center [682, 135] width 19 height 15
click at [640, 126] on div "Edit" at bounding box center [653, 121] width 62 height 12
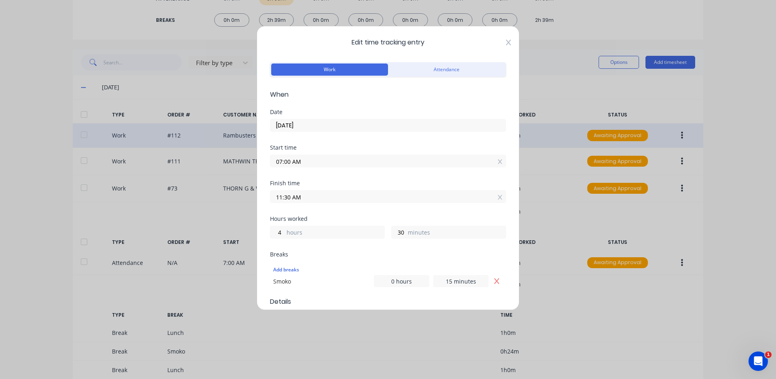
click at [506, 42] on icon at bounding box center [508, 42] width 5 height 6
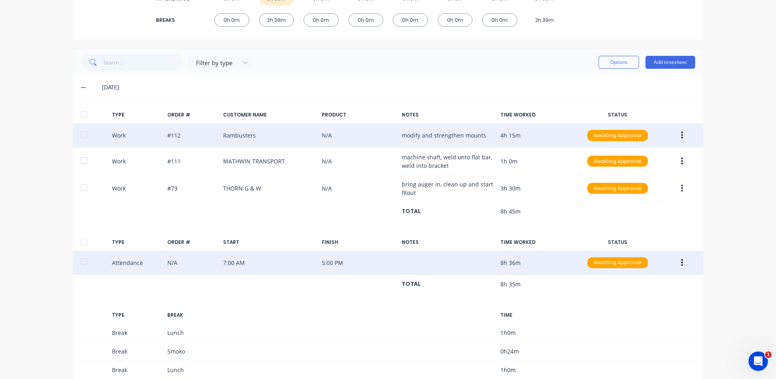
click at [674, 263] on button "button" at bounding box center [682, 262] width 19 height 15
click at [629, 249] on div "Edit" at bounding box center [653, 249] width 62 height 12
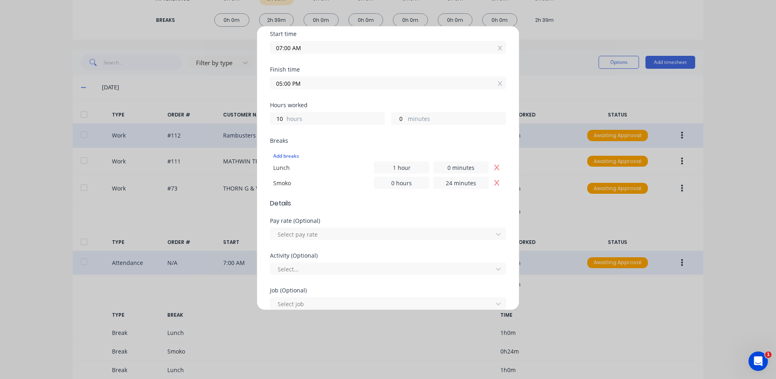
scroll to position [121, 0]
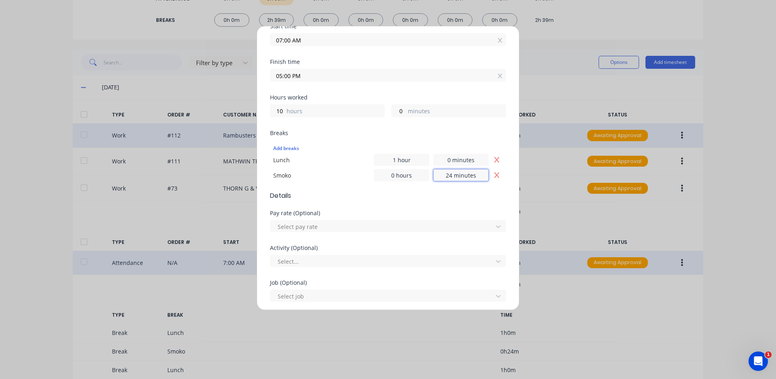
click at [446, 178] on input "24 minutes" at bounding box center [460, 175] width 55 height 12
type input "2 minutes"
type input "15 minutes"
click at [444, 186] on div "Breaks Add breaks Lunch 1 hour 0 minutes Smoko 0 hours 15 minutes" at bounding box center [388, 160] width 236 height 61
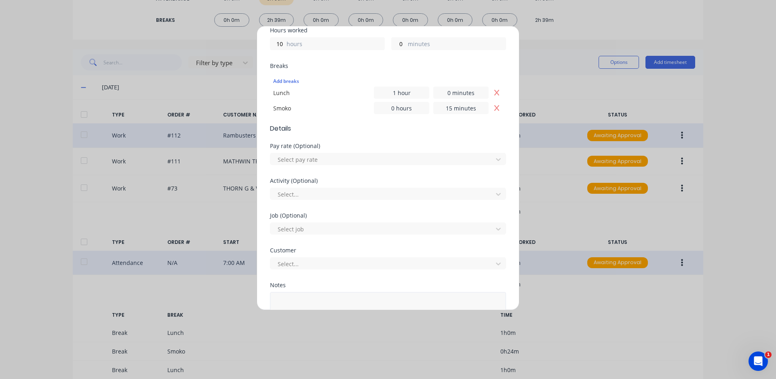
scroll to position [251, 0]
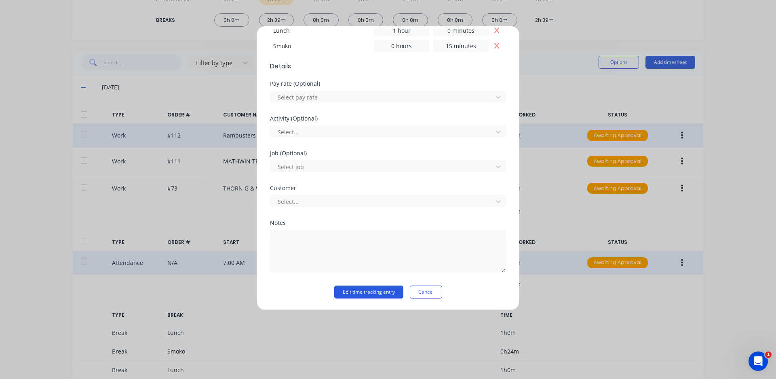
click at [372, 292] on button "Edit time tracking entry" at bounding box center [368, 291] width 69 height 13
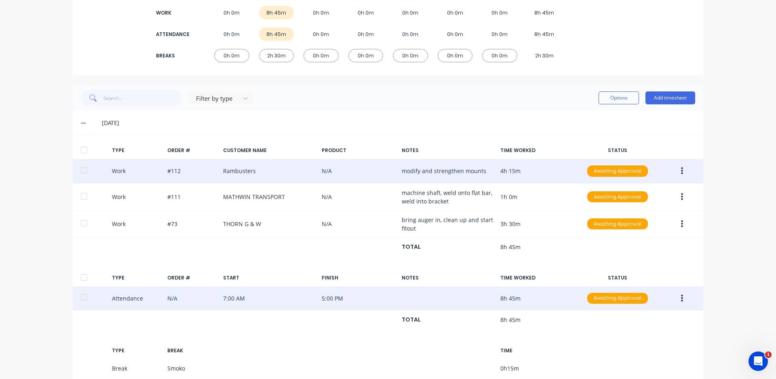
scroll to position [0, 0]
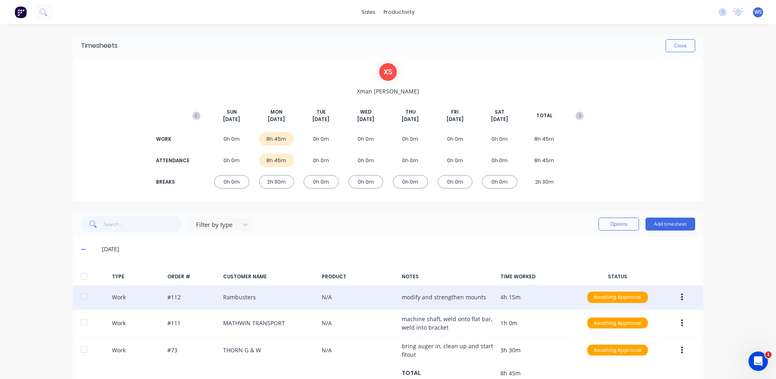
click at [17, 13] on img at bounding box center [21, 12] width 12 height 12
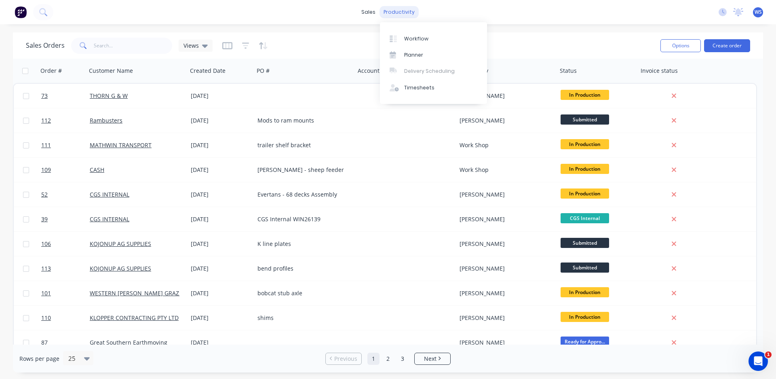
click at [407, 16] on div "productivity" at bounding box center [399, 12] width 39 height 12
click at [420, 88] on div "Timesheets" at bounding box center [419, 87] width 30 height 7
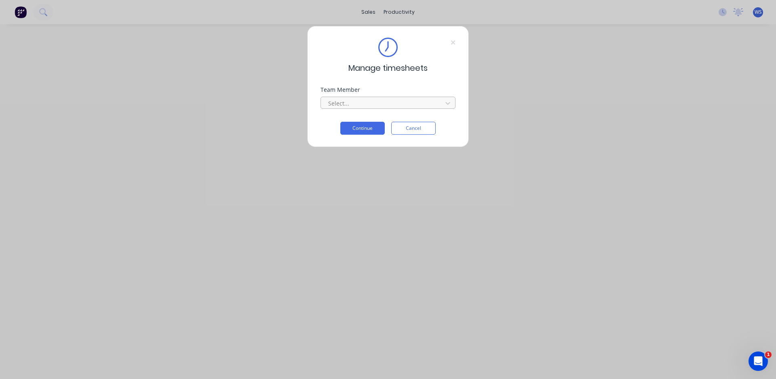
click at [395, 102] on div at bounding box center [382, 103] width 111 height 10
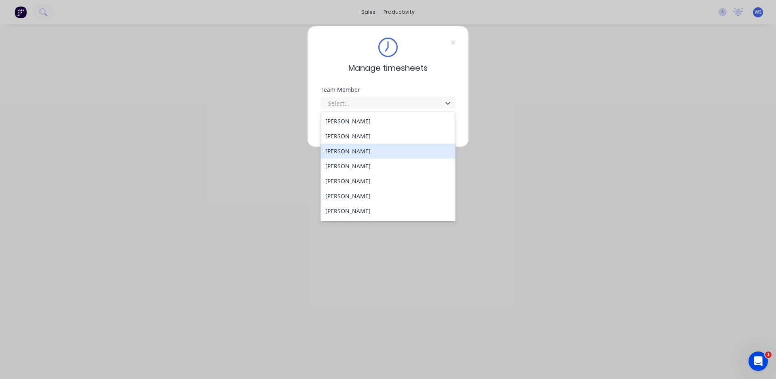
click at [374, 151] on div "[PERSON_NAME]" at bounding box center [388, 151] width 135 height 15
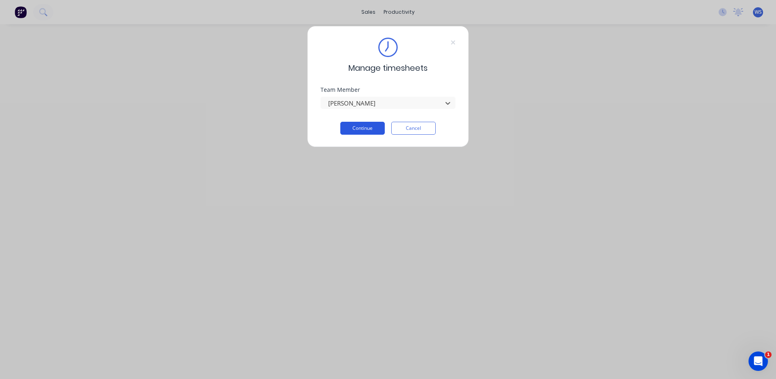
click at [372, 126] on button "Continue" at bounding box center [362, 128] width 44 height 13
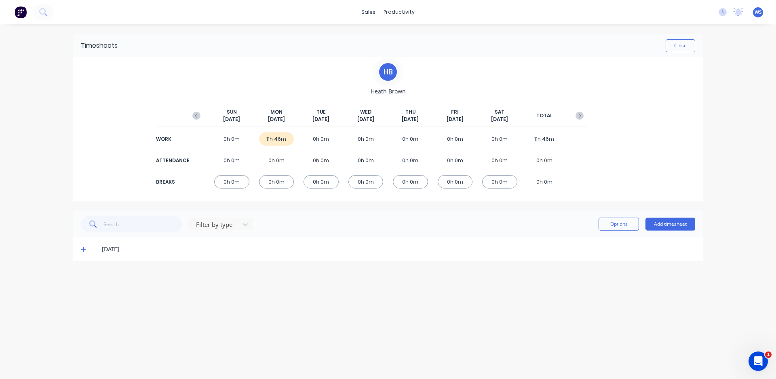
click at [83, 249] on icon at bounding box center [83, 249] width 5 height 5
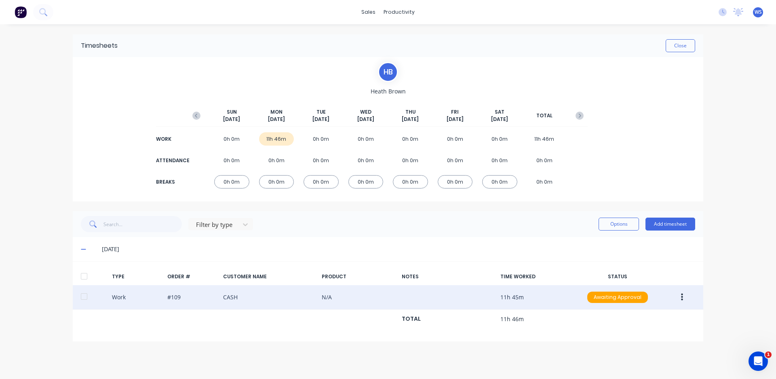
click at [679, 298] on button "button" at bounding box center [682, 297] width 19 height 15
click at [673, 289] on div "Edit" at bounding box center [653, 283] width 62 height 12
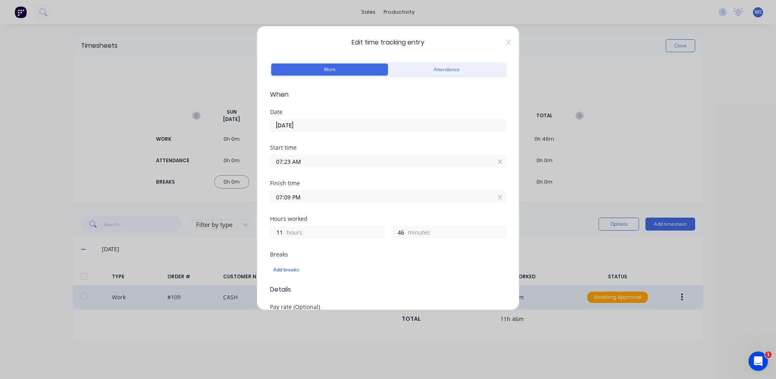
click at [291, 160] on input "07:23 AM" at bounding box center [387, 161] width 235 height 12
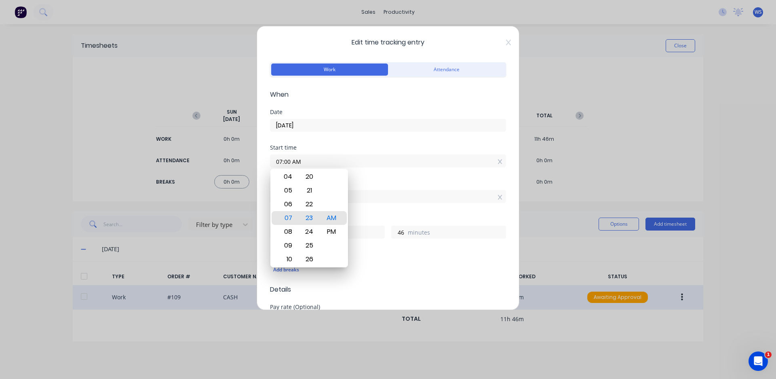
type input "07:00 AM"
type input "12"
type input "9"
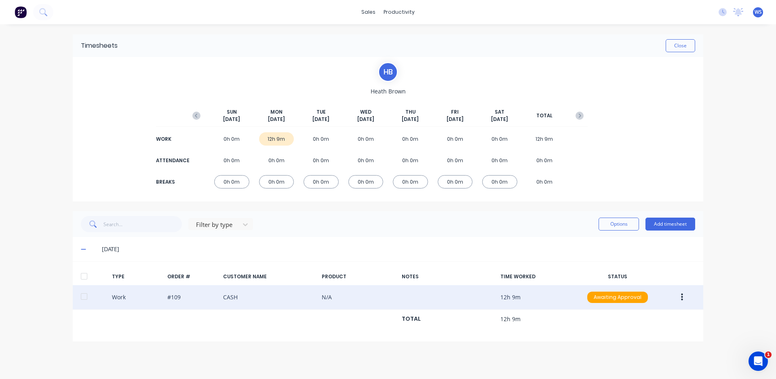
click at [680, 304] on div "Work #109 CASH N/A 12h 9m Awaiting Approval" at bounding box center [388, 297] width 631 height 25
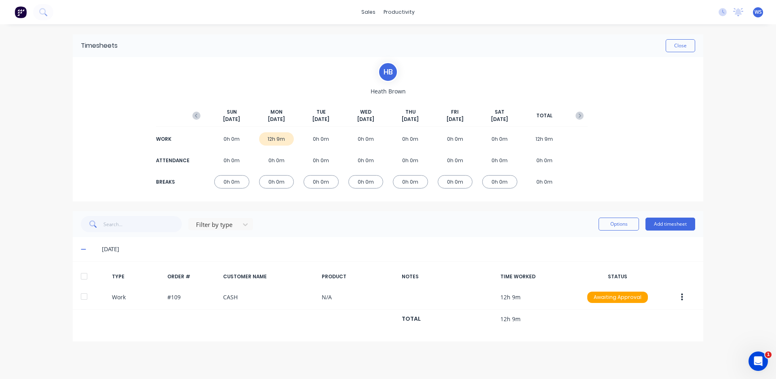
click at [681, 301] on icon "button" at bounding box center [682, 297] width 2 height 9
click at [633, 285] on div "Edit" at bounding box center [653, 283] width 62 height 12
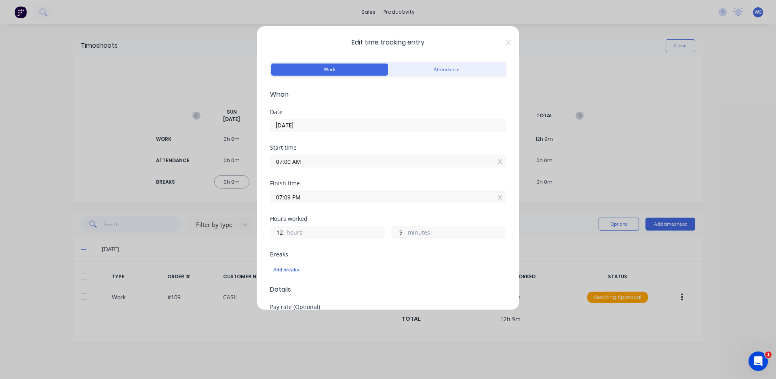
click at [282, 199] on input "07:09 PM" at bounding box center [387, 196] width 235 height 12
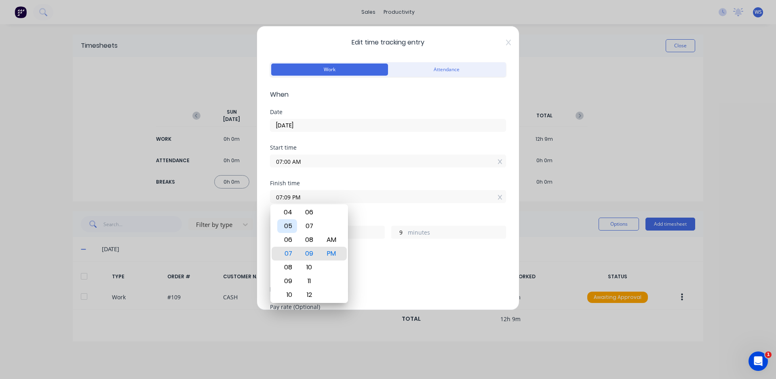
click at [289, 228] on div "05" at bounding box center [287, 226] width 20 height 14
type input "05:09 PM"
type input "10"
type input "05:02 PM"
type input "2"
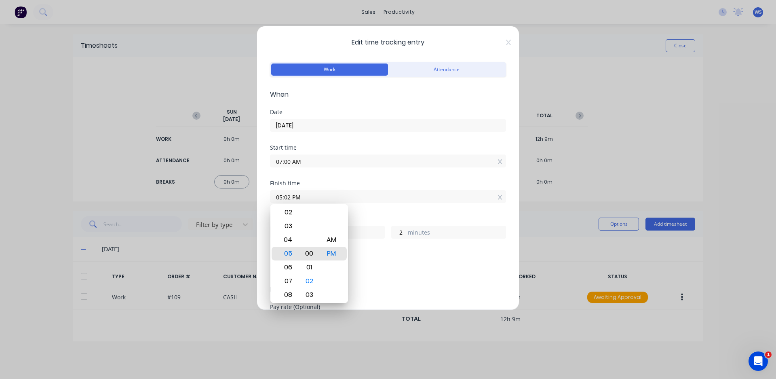
type input "05:00 PM"
type input "0"
click at [400, 270] on div "Add breaks" at bounding box center [388, 269] width 230 height 11
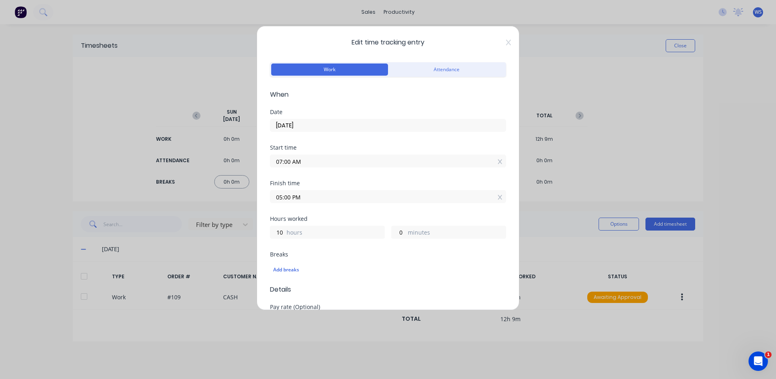
scroll to position [121, 0]
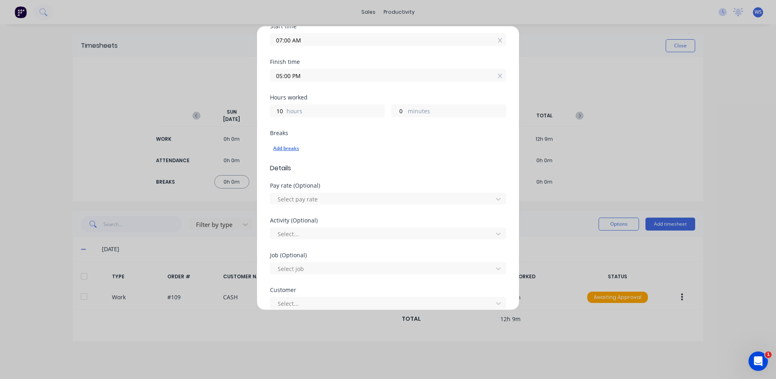
click at [289, 149] on div "Add breaks" at bounding box center [388, 148] width 230 height 11
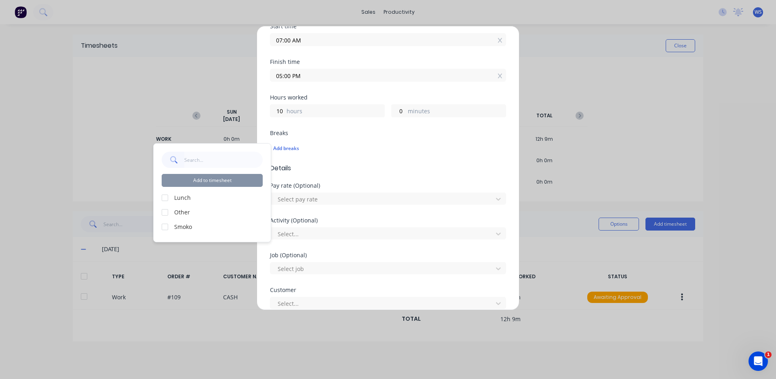
click at [190, 196] on label "Lunch" at bounding box center [218, 197] width 89 height 8
click at [167, 197] on div at bounding box center [165, 198] width 16 height 16
click at [164, 226] on div at bounding box center [165, 227] width 16 height 16
click at [242, 182] on button "Add to timesheet" at bounding box center [212, 180] width 101 height 13
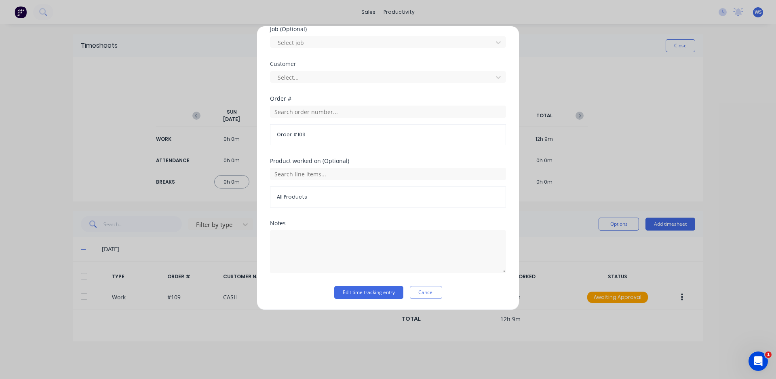
scroll to position [375, 0]
click at [318, 234] on textarea at bounding box center [388, 251] width 236 height 43
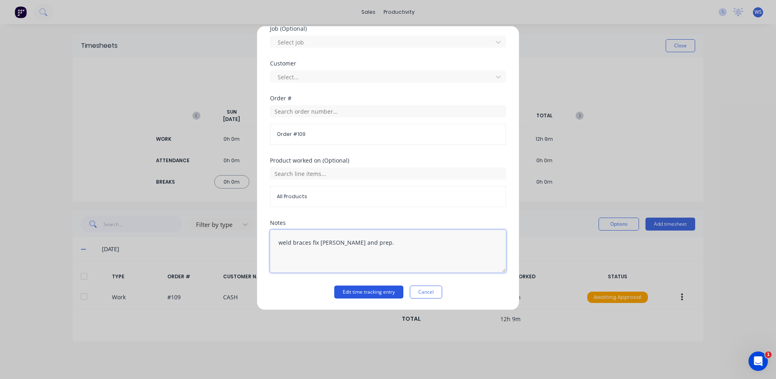
type textarea "weld braces fix [PERSON_NAME] and prep."
click at [369, 290] on button "Edit time tracking entry" at bounding box center [368, 291] width 69 height 13
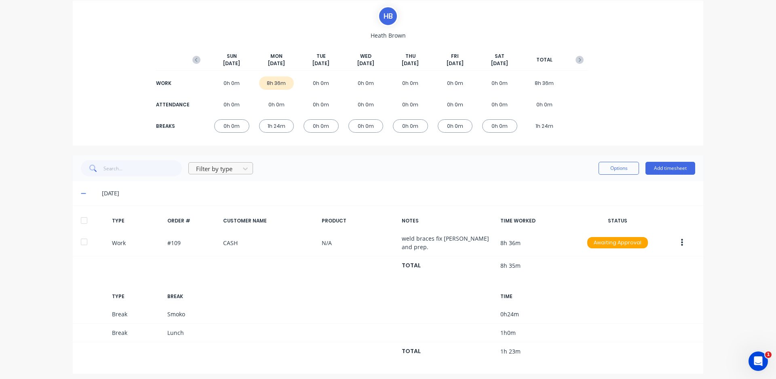
scroll to position [58, 0]
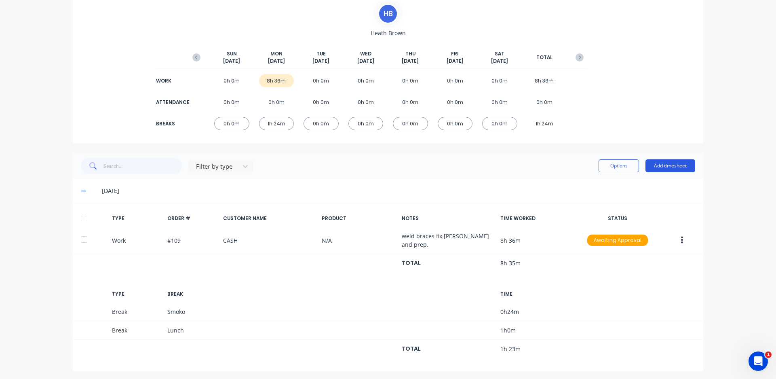
click at [665, 168] on button "Add timesheet" at bounding box center [671, 165] width 50 height 13
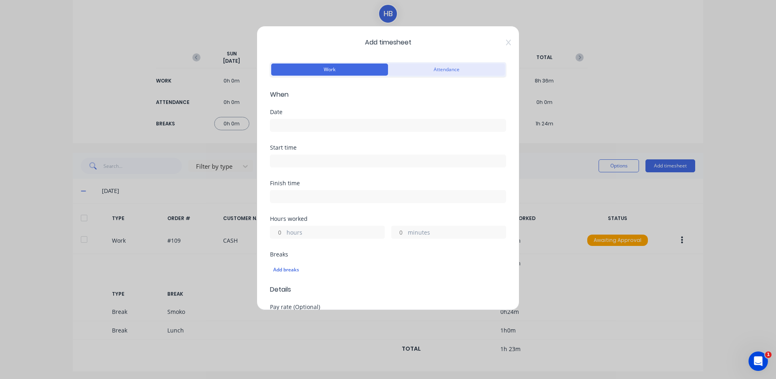
click at [443, 72] on button "Attendance" at bounding box center [446, 69] width 117 height 12
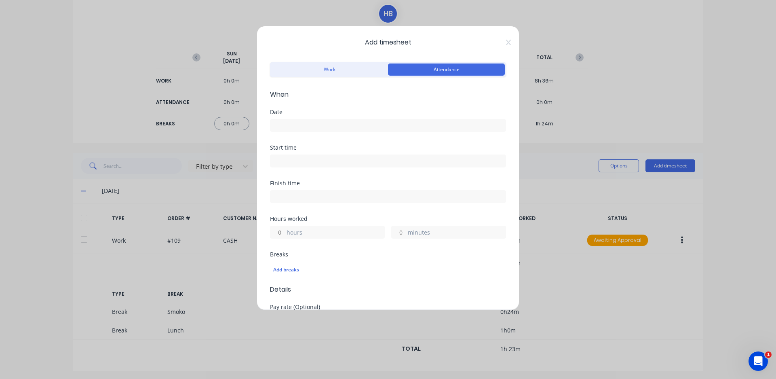
click at [316, 125] on input at bounding box center [387, 125] width 235 height 12
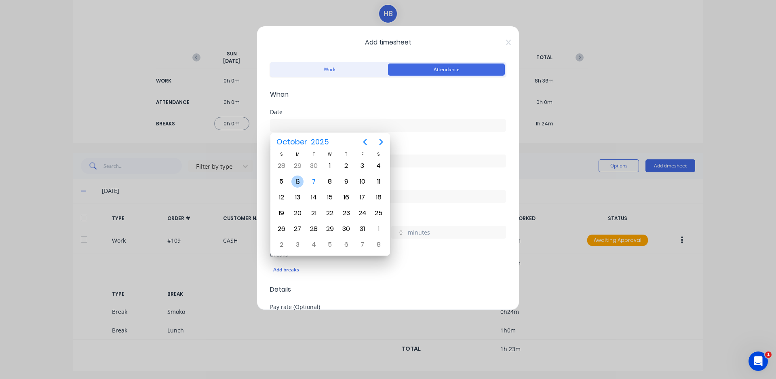
click at [296, 183] on div "6" at bounding box center [297, 181] width 12 height 12
type input "[DATE]"
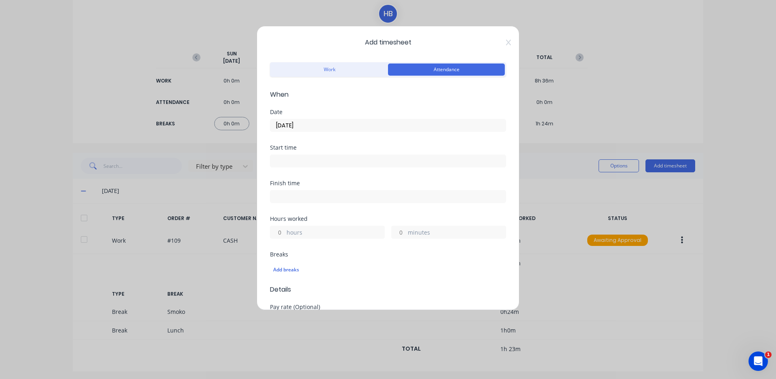
click at [319, 165] on input at bounding box center [387, 161] width 235 height 12
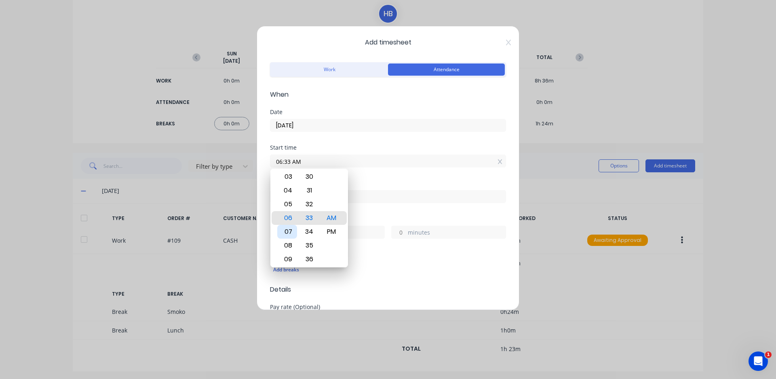
click at [290, 229] on div "07" at bounding box center [287, 232] width 20 height 14
type input "07:00 AM"
click at [364, 209] on div "Finish time" at bounding box center [388, 198] width 236 height 36
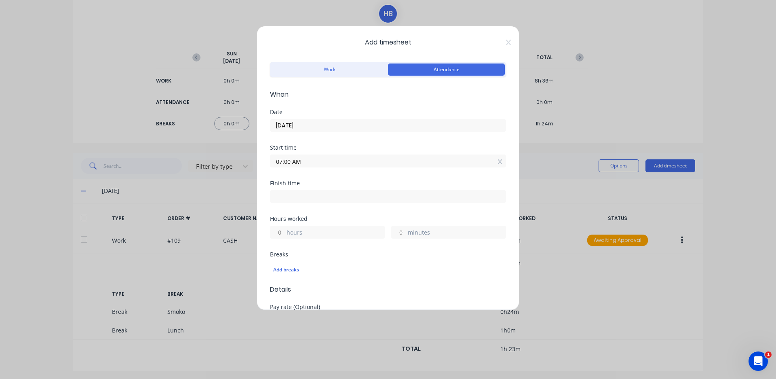
click at [352, 194] on input at bounding box center [387, 196] width 235 height 12
type input "06:34 AM"
type input "23"
type input "34"
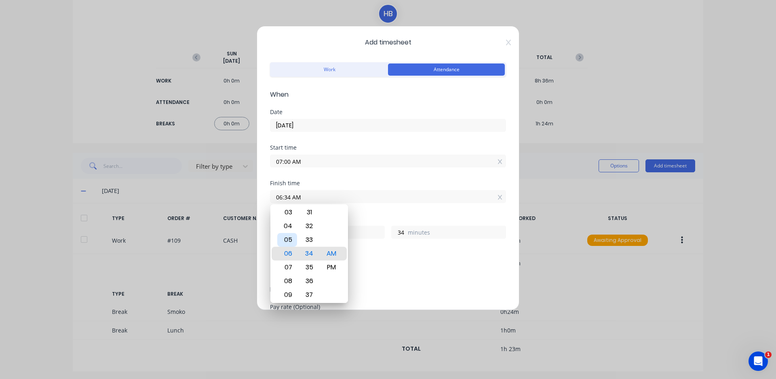
click at [283, 242] on div "05" at bounding box center [287, 240] width 20 height 14
type input "05:34 AM"
type input "22"
type input "05:28 AM"
type input "28"
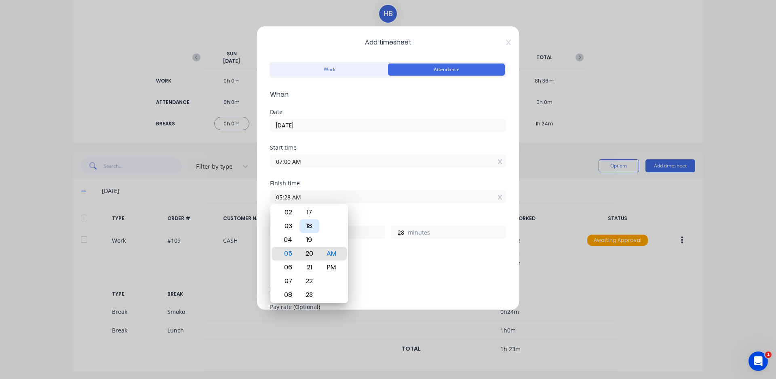
type input "05:20 AM"
type input "20"
type input "05:13 AM"
type input "13"
type input "05:08 AM"
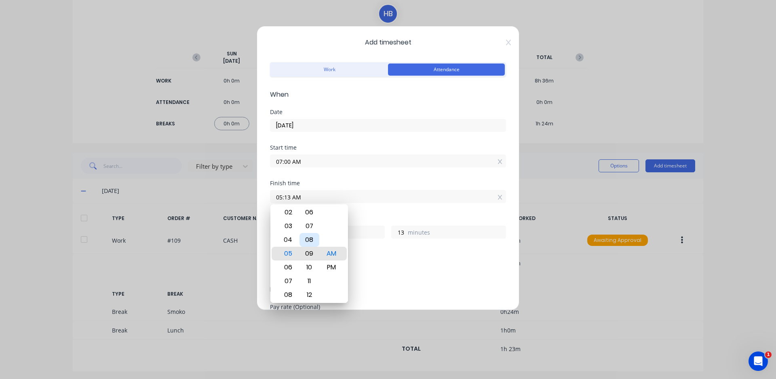
type input "8"
type input "05:01 AM"
type input "1"
type input "05:00 AM"
type input "0"
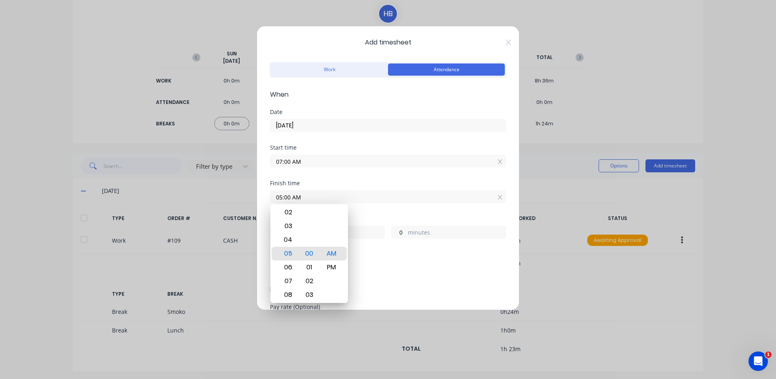
click at [398, 258] on div "Breaks Add breaks" at bounding box center [388, 264] width 236 height 27
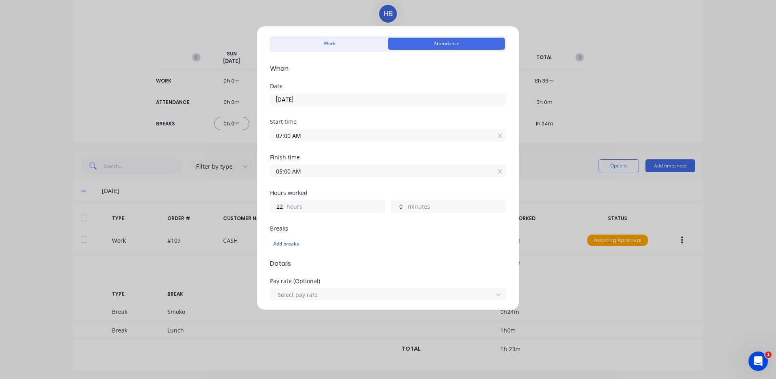
scroll to position [40, 0]
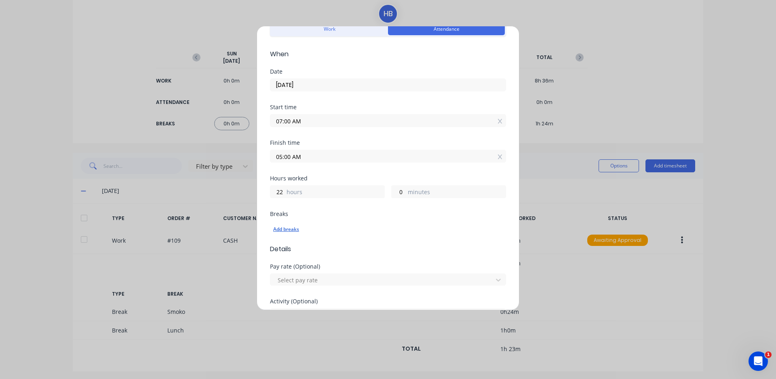
click at [296, 230] on div "Add breaks" at bounding box center [388, 229] width 230 height 11
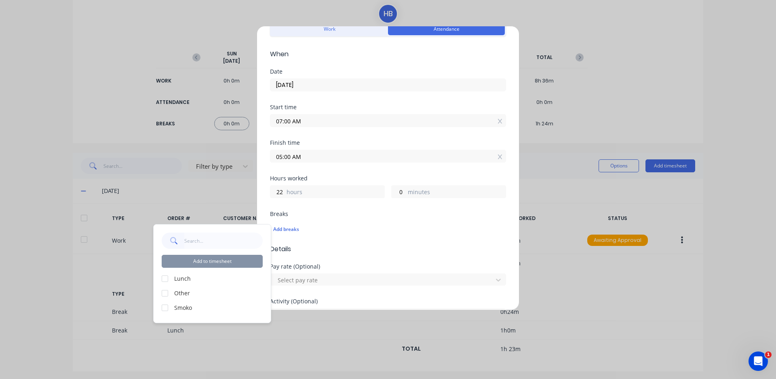
click at [168, 277] on div at bounding box center [165, 278] width 16 height 16
click at [163, 306] on div at bounding box center [165, 308] width 16 height 16
click at [202, 262] on button "Add to timesheet" at bounding box center [212, 261] width 101 height 13
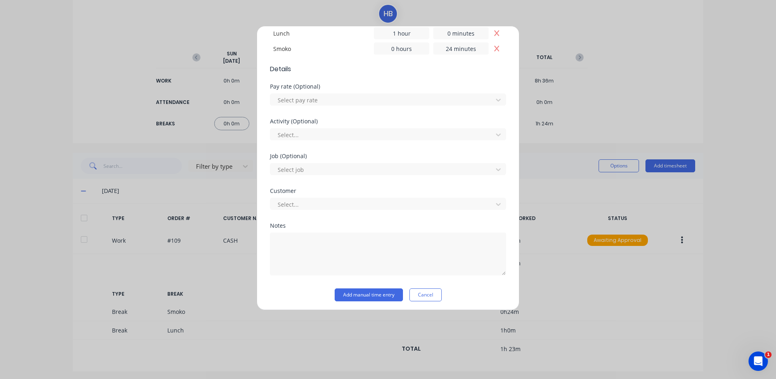
scroll to position [251, 0]
click at [342, 292] on button "Add manual time entry" at bounding box center [369, 291] width 68 height 13
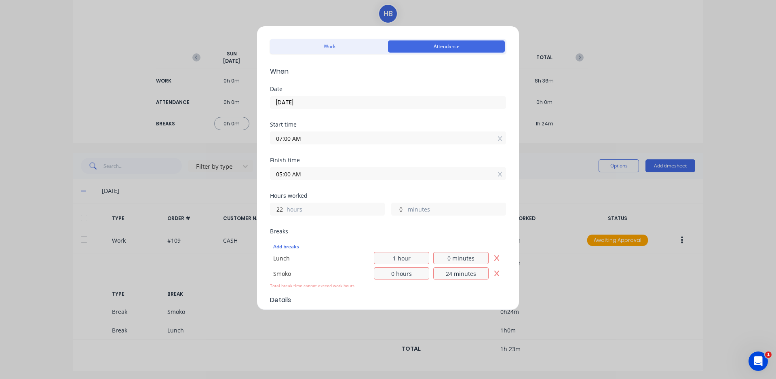
scroll to position [8, 0]
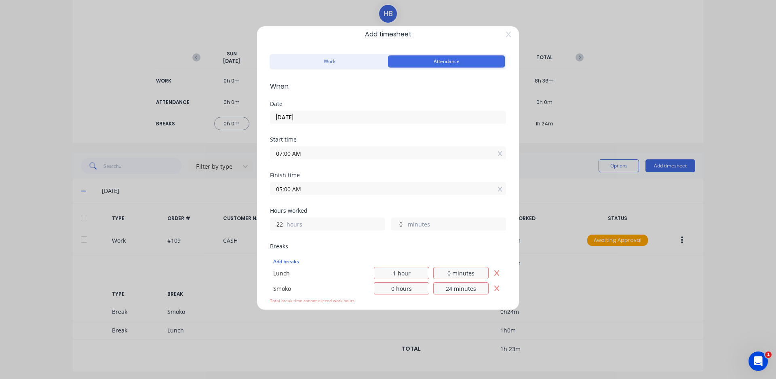
click at [282, 189] on input "05:00 AM" at bounding box center [387, 188] width 235 height 12
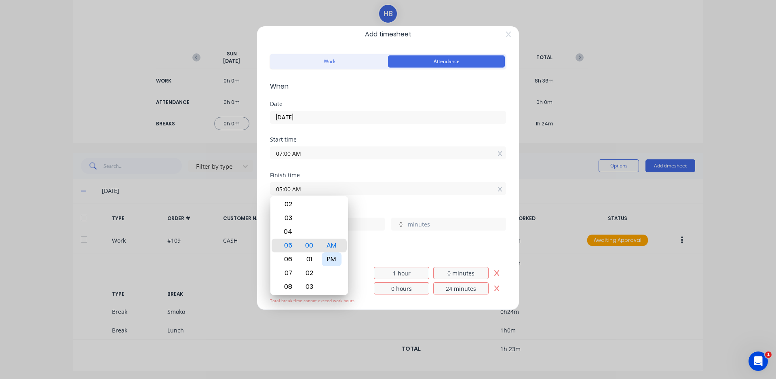
click at [330, 255] on div "PM" at bounding box center [332, 259] width 20 height 14
type input "05:00 PM"
type input "10"
click at [370, 168] on div "Start time 07:00 AM" at bounding box center [388, 155] width 236 height 36
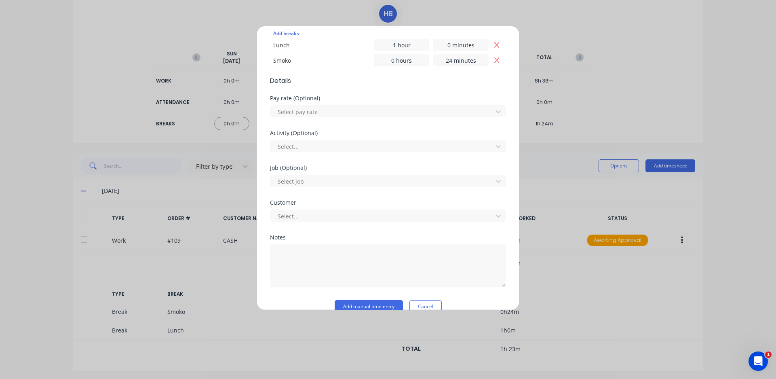
scroll to position [251, 0]
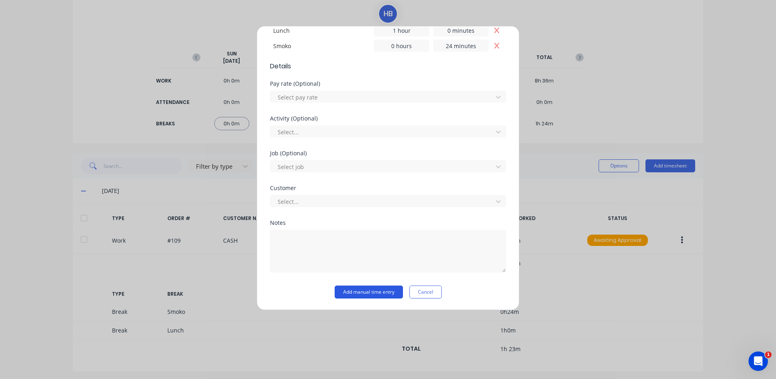
click at [346, 294] on button "Add manual time entry" at bounding box center [369, 291] width 68 height 13
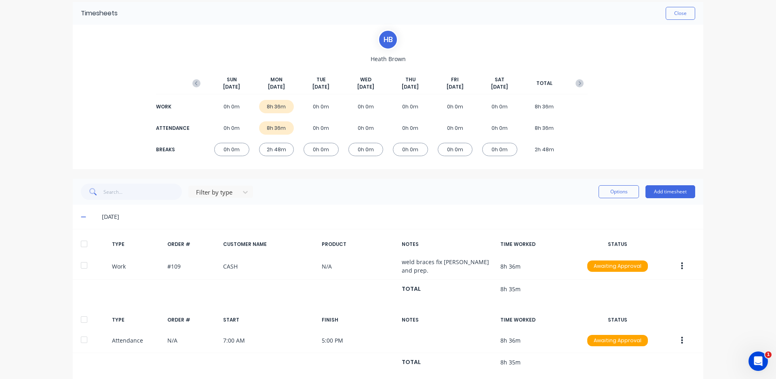
scroll to position [0, 0]
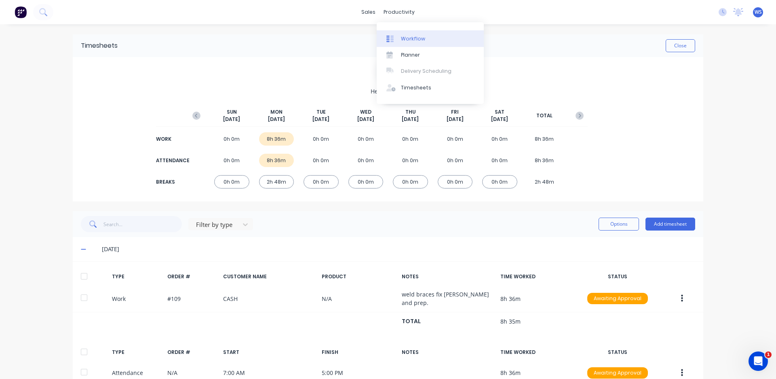
click at [398, 33] on link "Workflow" at bounding box center [430, 38] width 107 height 16
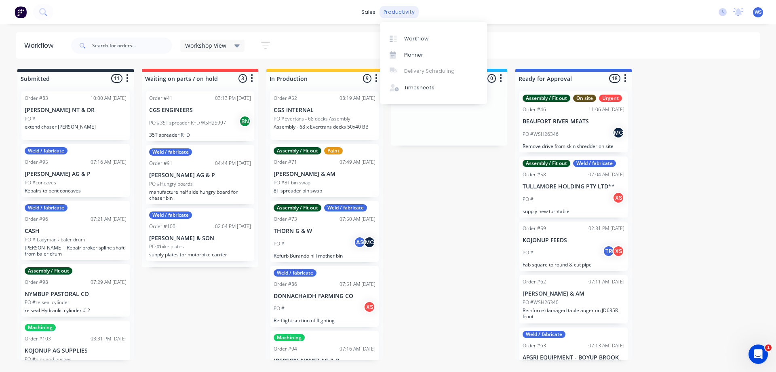
click at [401, 12] on div "productivity" at bounding box center [399, 12] width 39 height 12
click at [407, 90] on div "Timesheets" at bounding box center [419, 87] width 30 height 7
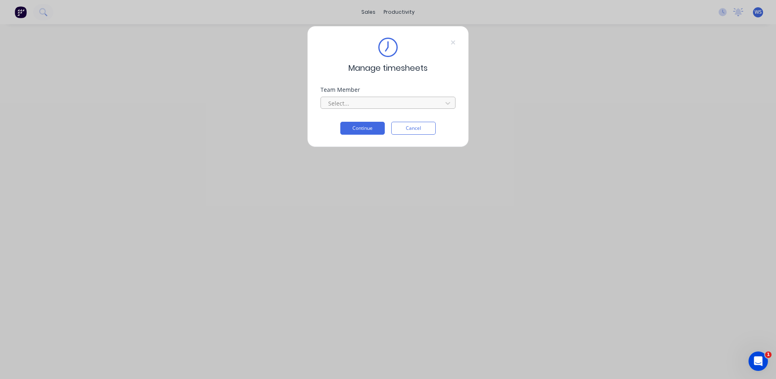
click at [408, 102] on div at bounding box center [382, 103] width 111 height 10
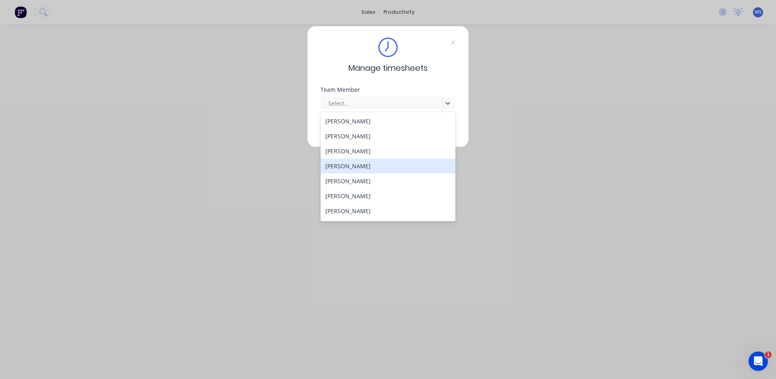
click at [363, 165] on div "[PERSON_NAME]" at bounding box center [388, 165] width 135 height 15
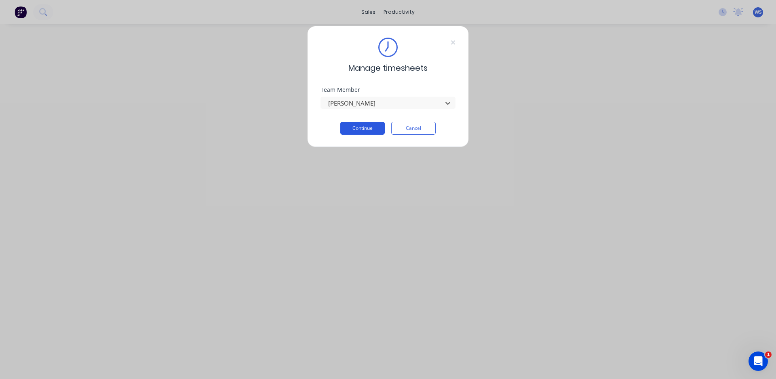
click at [363, 131] on button "Continue" at bounding box center [362, 128] width 44 height 13
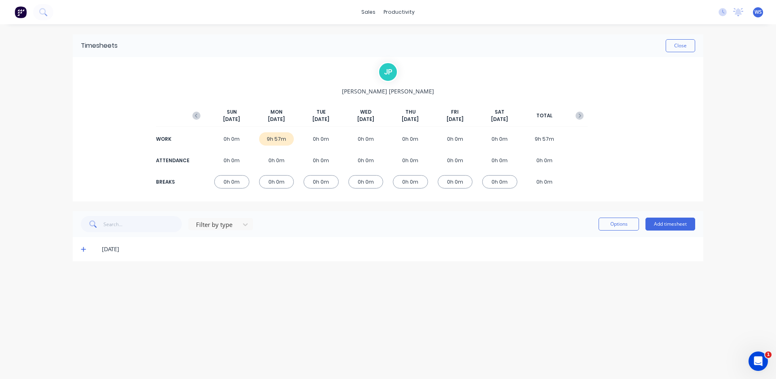
click at [82, 249] on icon at bounding box center [83, 249] width 5 height 5
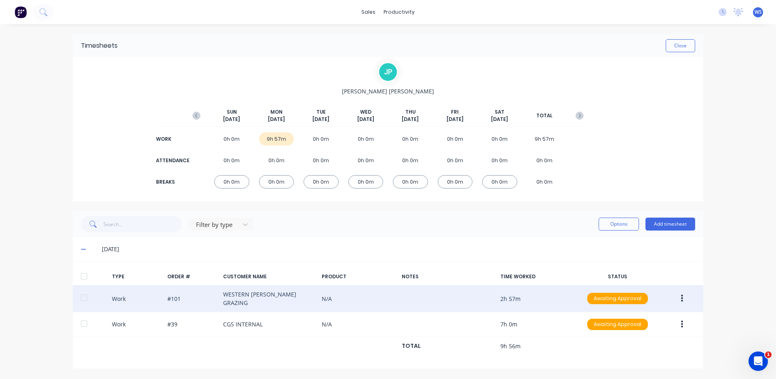
click at [683, 296] on icon "button" at bounding box center [682, 298] width 2 height 9
click at [671, 283] on div "Edit" at bounding box center [653, 285] width 62 height 12
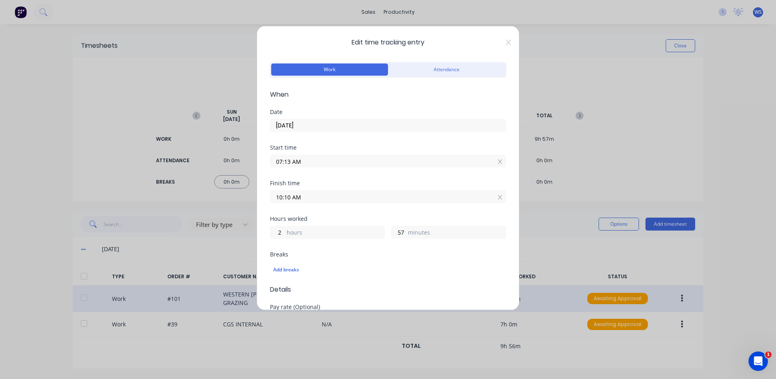
click at [290, 162] on input "07:13 AM" at bounding box center [387, 161] width 235 height 12
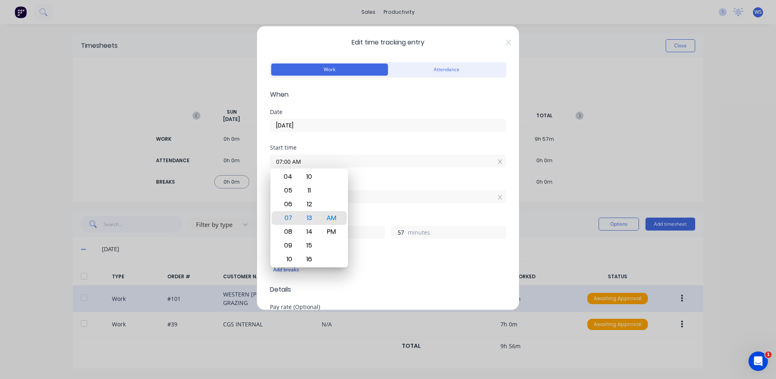
type input "07:00 AM"
type input "3"
type input "10"
click at [355, 185] on div "Finish time" at bounding box center [388, 183] width 236 height 6
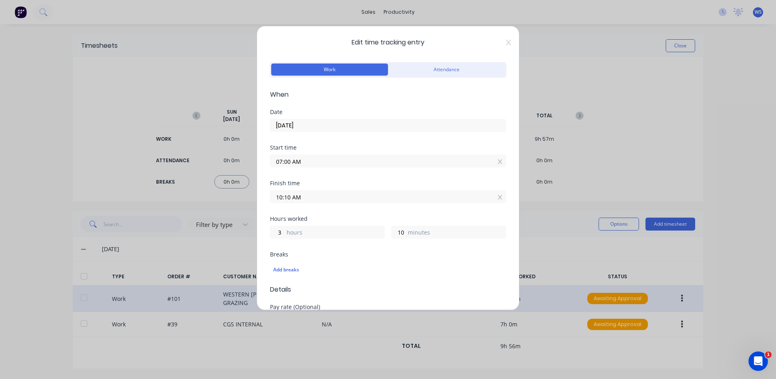
click at [291, 197] on input "10:10 AM" at bounding box center [387, 196] width 235 height 12
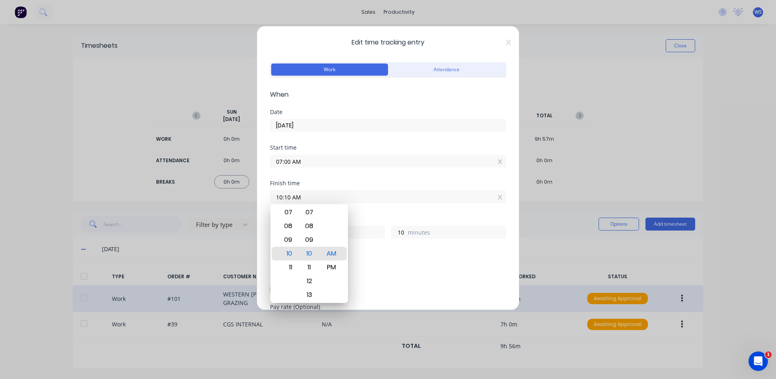
click at [290, 197] on input "10:10 AM" at bounding box center [387, 196] width 235 height 12
click at [291, 197] on input "10:10 AM" at bounding box center [387, 196] width 235 height 12
click at [289, 196] on input "10:10 AM" at bounding box center [387, 196] width 235 height 12
type input "10:30 AM"
type input "30"
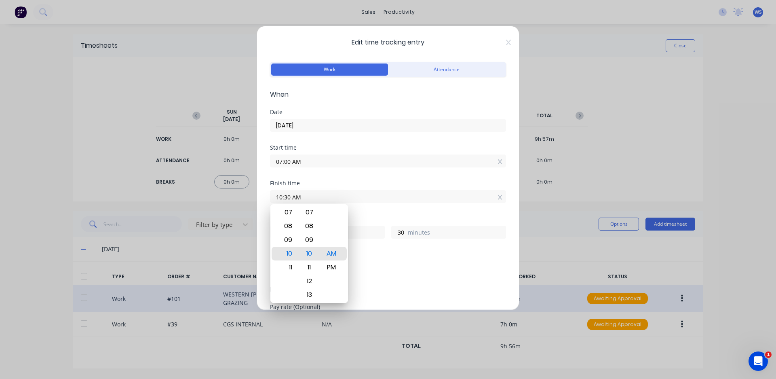
click at [389, 213] on div "Finish time 10:30 AM" at bounding box center [388, 198] width 236 height 36
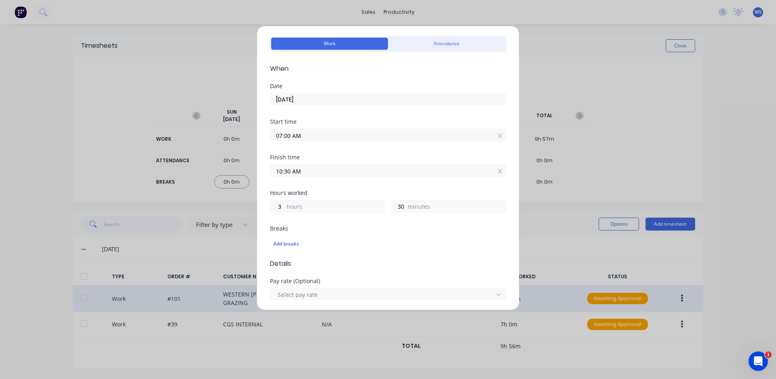
scroll to position [40, 0]
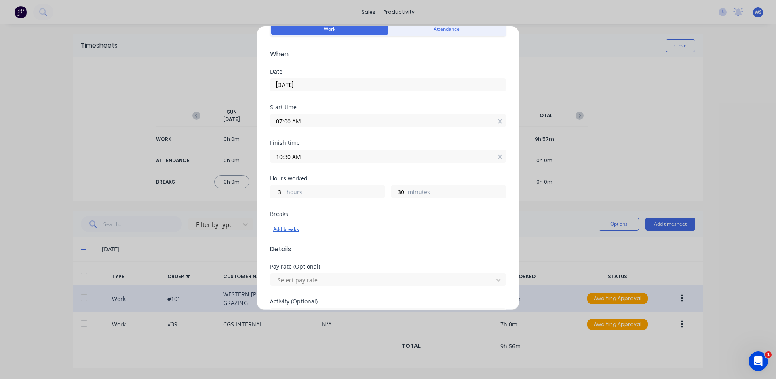
click at [300, 231] on div "Add breaks" at bounding box center [388, 229] width 230 height 11
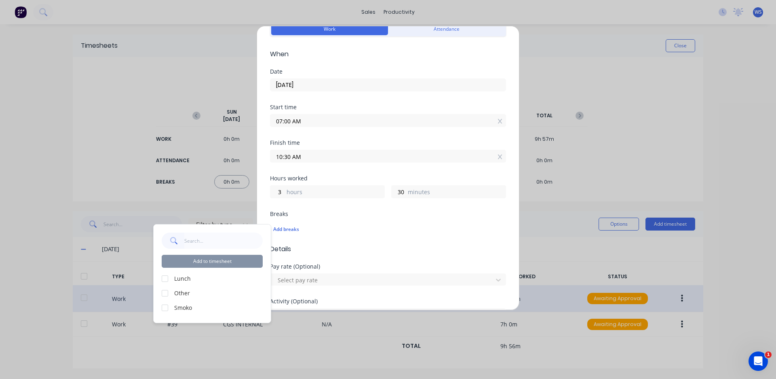
click at [165, 306] on div at bounding box center [165, 308] width 16 height 16
click at [230, 260] on button "Add to timesheet" at bounding box center [212, 261] width 101 height 13
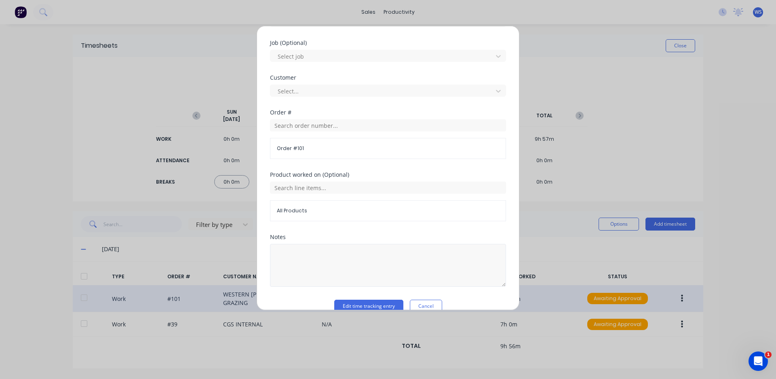
scroll to position [360, 0]
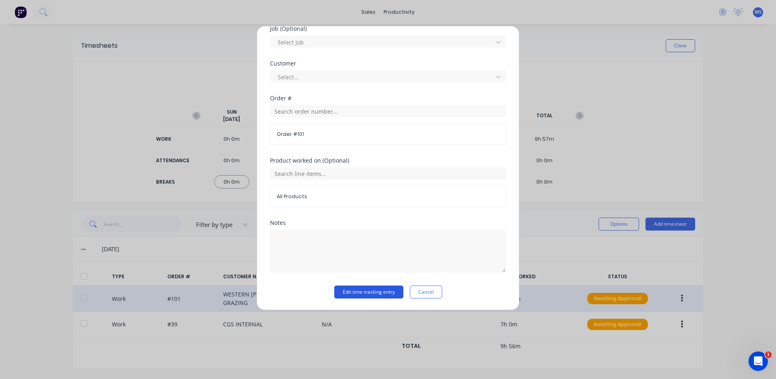
click at [361, 287] on button "Edit time tracking entry" at bounding box center [368, 291] width 69 height 13
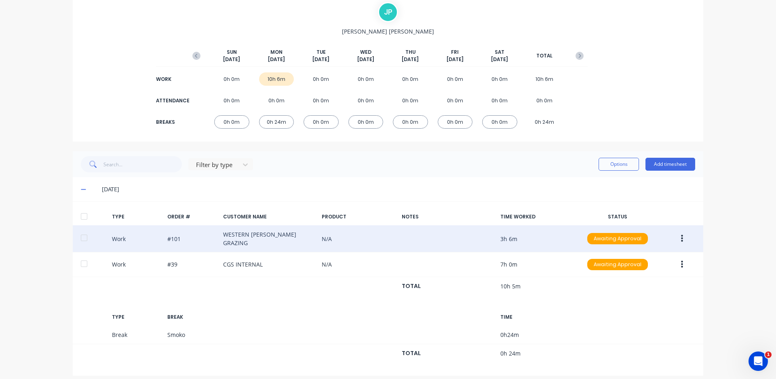
scroll to position [64, 0]
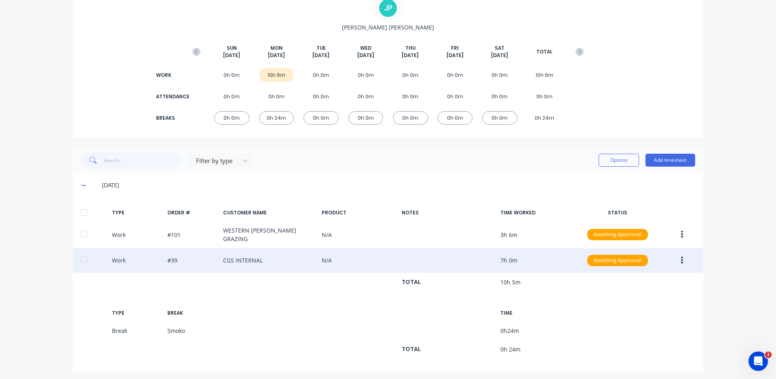
click at [677, 255] on button "button" at bounding box center [682, 260] width 19 height 15
click at [646, 245] on div "Edit" at bounding box center [653, 246] width 62 height 12
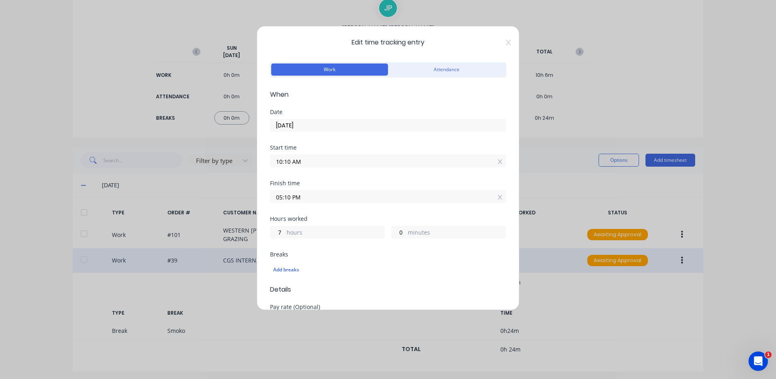
click at [289, 161] on input "10:10 AM" at bounding box center [387, 161] width 235 height 12
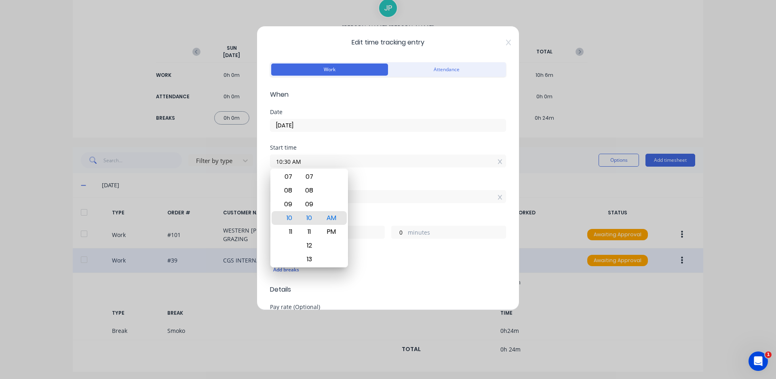
type input "10:30 AM"
type input "6"
type input "40"
click at [359, 180] on div "Start time 10:30 AM" at bounding box center [388, 163] width 236 height 36
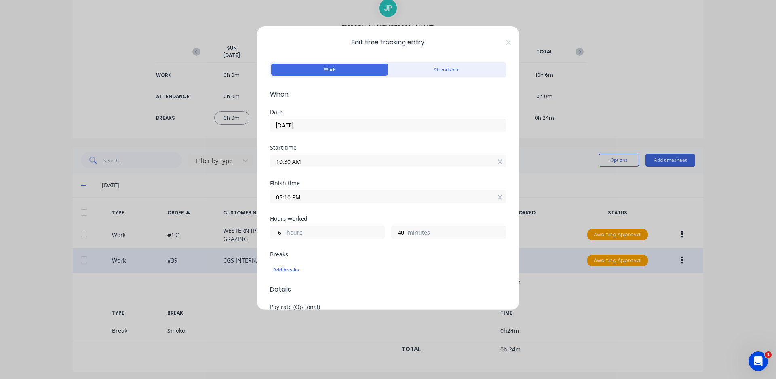
drag, startPoint x: 291, startPoint y: 197, endPoint x: 266, endPoint y: 198, distance: 25.1
click at [266, 199] on div "Edit time tracking entry Work Attendance When Date [DATE] Start time 10:30 AM F…" at bounding box center [388, 168] width 263 height 284
type input "01:00 AM"
type input "14"
type input "30"
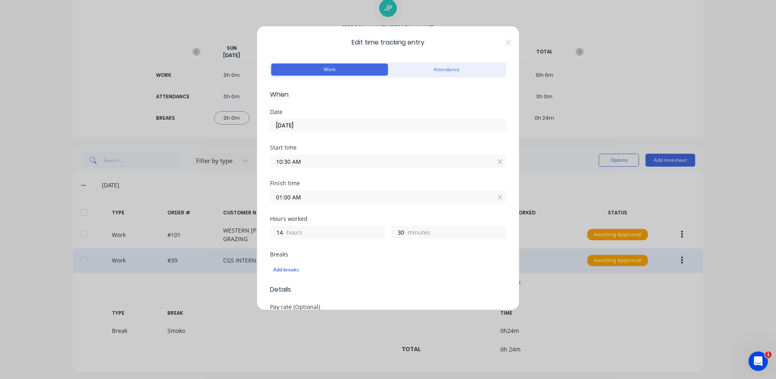
click at [331, 213] on div "Finish time 01:00 AM" at bounding box center [388, 198] width 236 height 36
drag, startPoint x: 308, startPoint y: 198, endPoint x: 293, endPoint y: 203, distance: 15.5
click at [293, 203] on label "01:00 AM" at bounding box center [388, 196] width 236 height 13
click at [293, 203] on input "01:00 AM" at bounding box center [387, 196] width 235 height 12
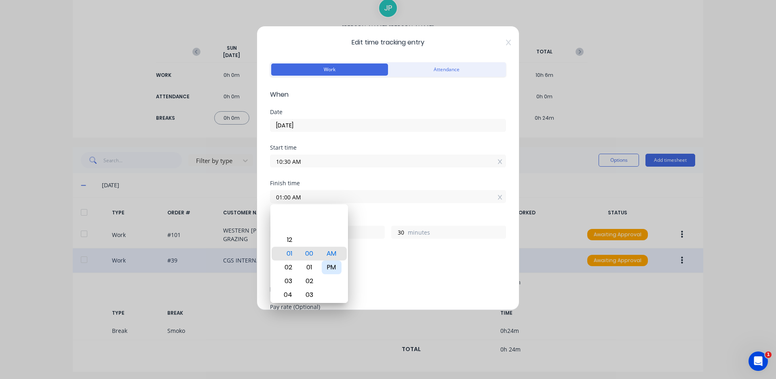
click at [329, 264] on div "PM" at bounding box center [332, 267] width 20 height 14
type input "01:00 PM"
type input "2"
click at [380, 261] on div "Add breaks" at bounding box center [388, 268] width 236 height 19
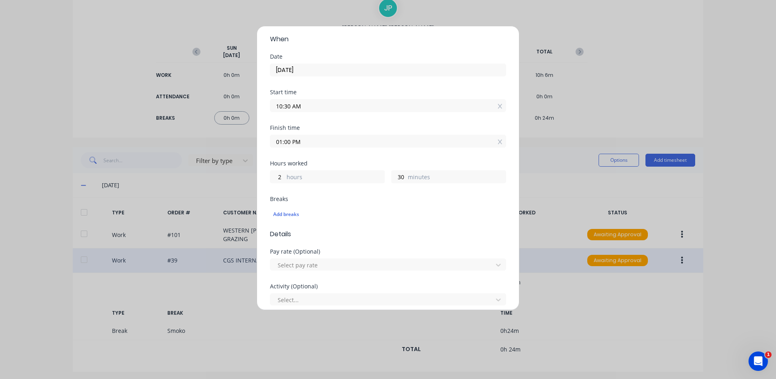
scroll to position [81, 0]
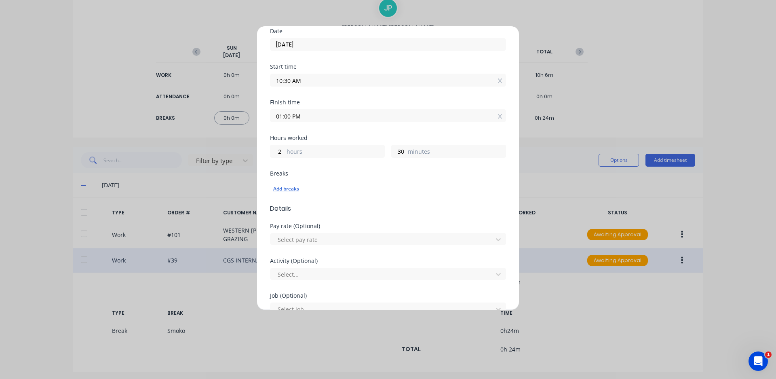
click at [284, 189] on div "Add breaks" at bounding box center [388, 189] width 230 height 11
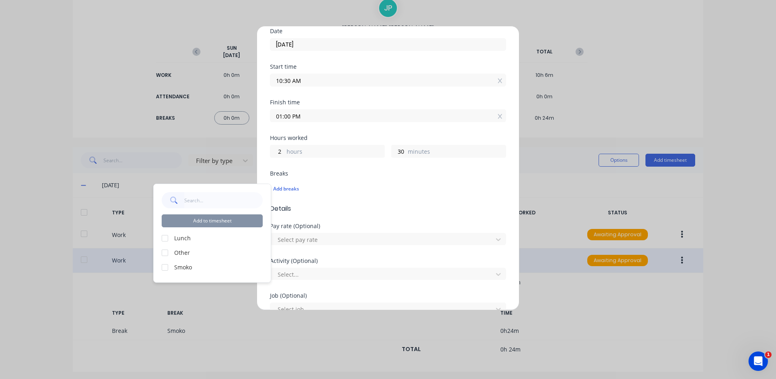
click at [165, 239] on div at bounding box center [165, 238] width 16 height 16
click at [208, 224] on button "Add to timesheet" at bounding box center [212, 220] width 101 height 13
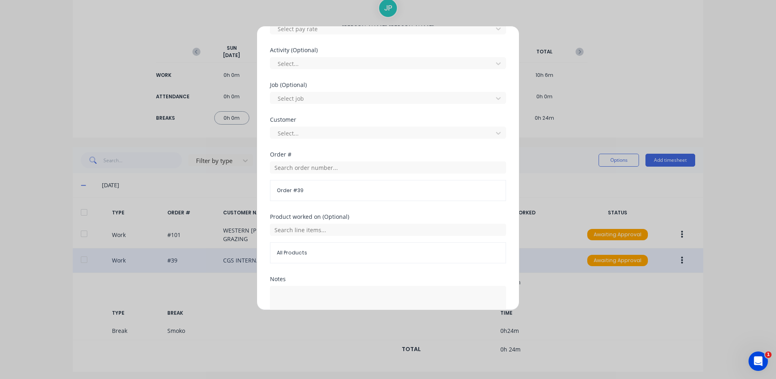
scroll to position [360, 0]
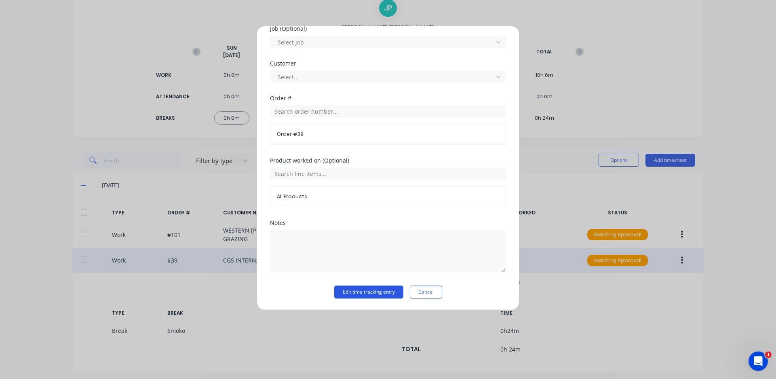
click at [386, 289] on button "Edit time tracking entry" at bounding box center [368, 291] width 69 height 13
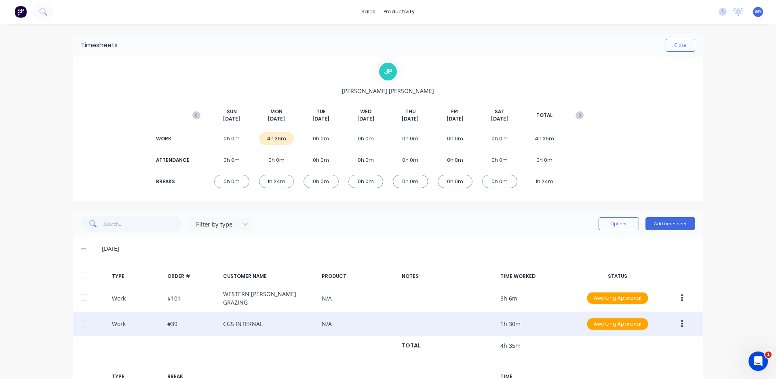
scroll to position [0, 0]
click at [667, 225] on button "Add timesheet" at bounding box center [671, 223] width 50 height 13
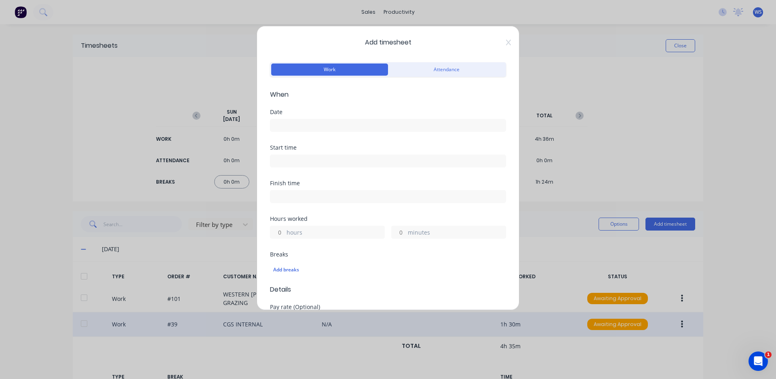
click at [362, 127] on input at bounding box center [387, 125] width 235 height 12
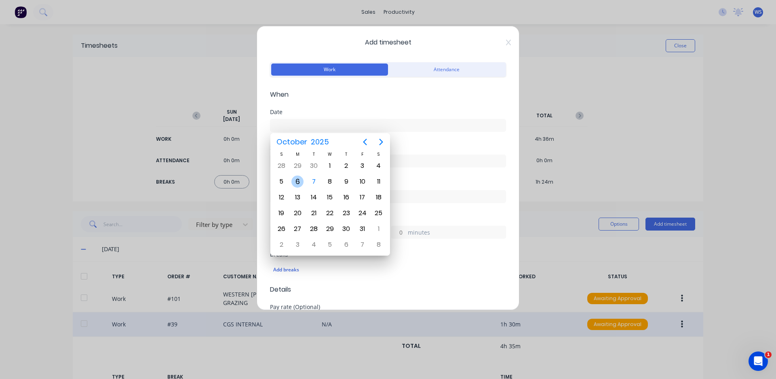
click at [301, 183] on div "6" at bounding box center [297, 181] width 12 height 12
type input "[DATE]"
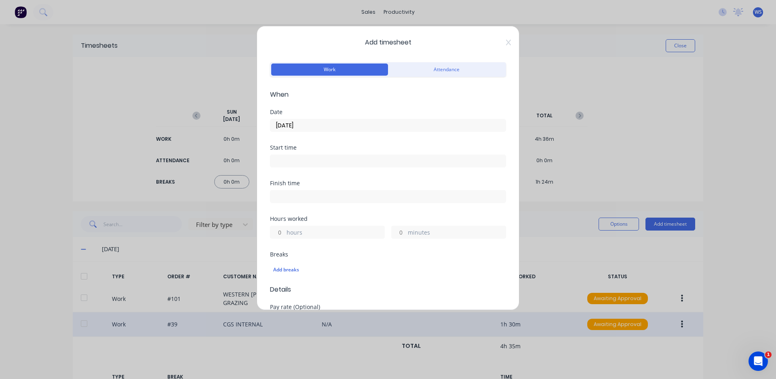
click at [308, 161] on input at bounding box center [387, 161] width 235 height 12
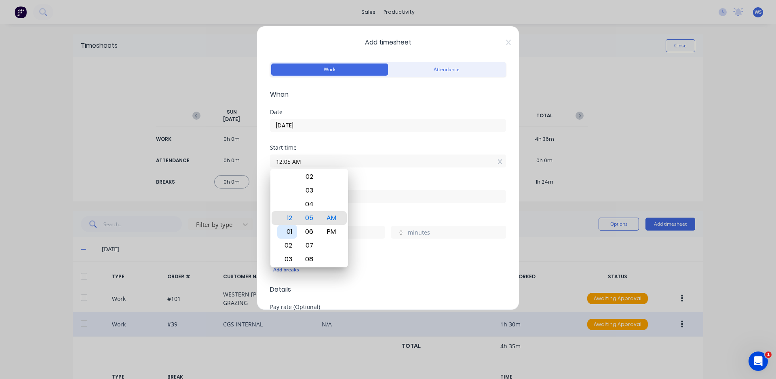
click at [292, 234] on div "01" at bounding box center [287, 232] width 20 height 14
click at [309, 217] on div "00" at bounding box center [310, 218] width 20 height 14
click at [327, 232] on div "PM" at bounding box center [332, 232] width 20 height 14
type input "01:00 PM"
click at [384, 201] on input at bounding box center [387, 196] width 235 height 12
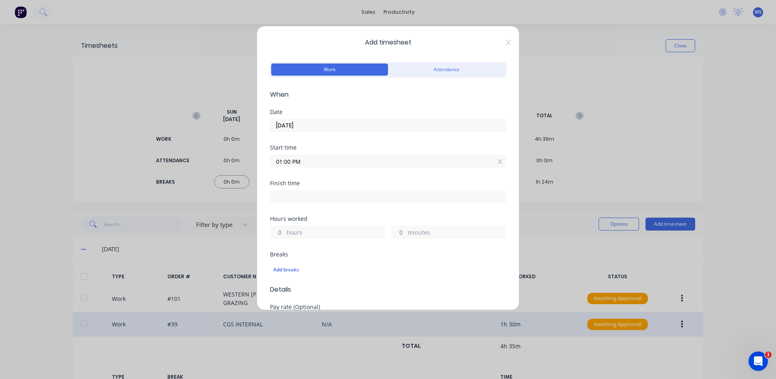
type input "07:05 AM"
type input "18"
type input "5"
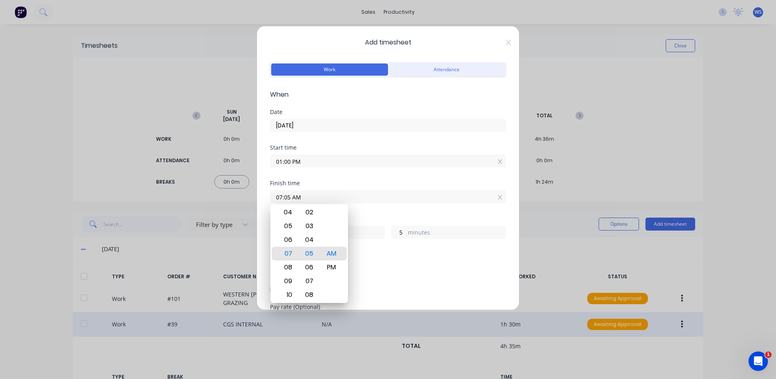
drag, startPoint x: 291, startPoint y: 198, endPoint x: 272, endPoint y: 200, distance: 18.3
click at [273, 200] on input "07:05 AM" at bounding box center [387, 196] width 235 height 12
type input "05:00 AM"
type input "16"
type input "0"
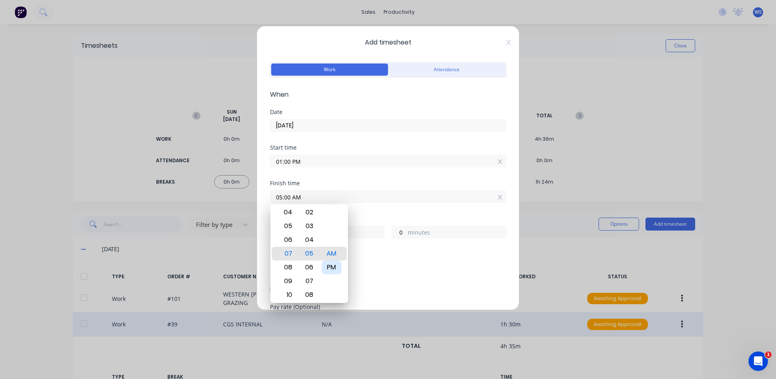
click at [335, 266] on div "PM" at bounding box center [332, 267] width 20 height 14
type input "05:00 PM"
type input "4"
click at [366, 251] on div "Breaks" at bounding box center [388, 254] width 236 height 6
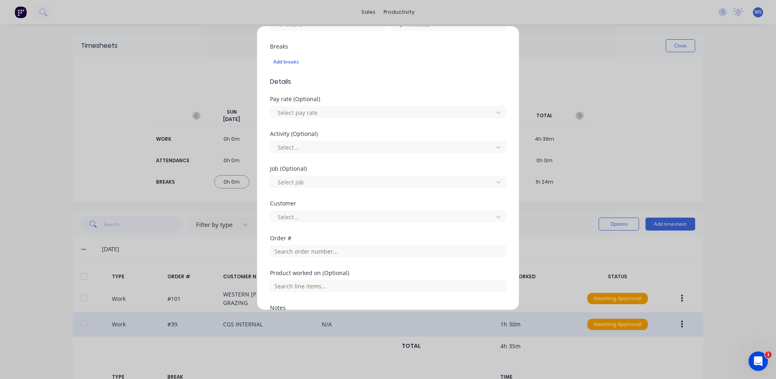
scroll to position [212, 0]
click at [318, 247] on input "text" at bounding box center [388, 247] width 236 height 12
type input "a"
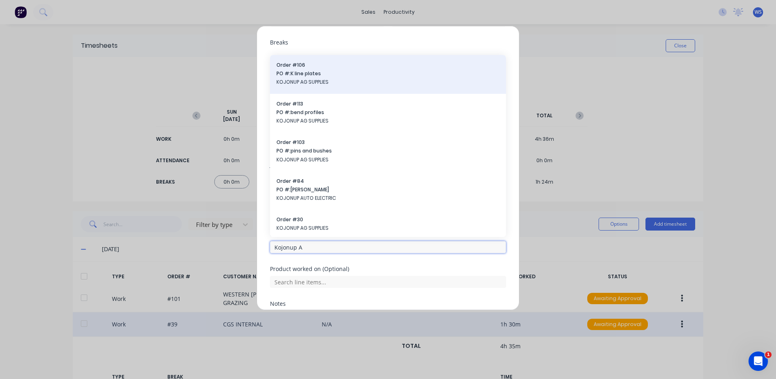
type input "Kojonup A"
click at [324, 78] on div "Order # 106 PO #: K line plates KOJONUP AG SUPPLIES" at bounding box center [388, 74] width 223 height 26
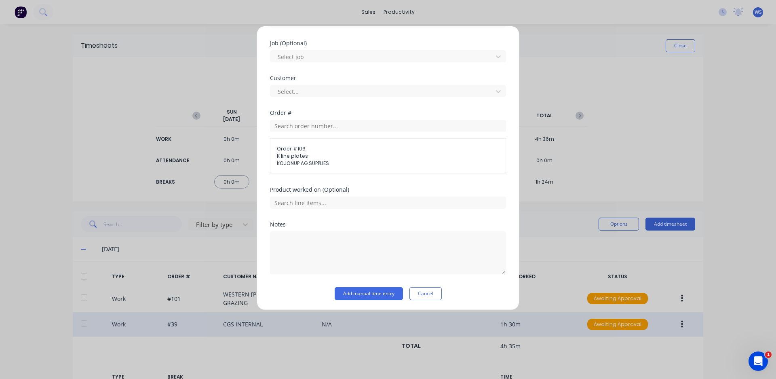
scroll to position [335, 0]
click at [380, 292] on button "Add manual time entry" at bounding box center [369, 291] width 68 height 13
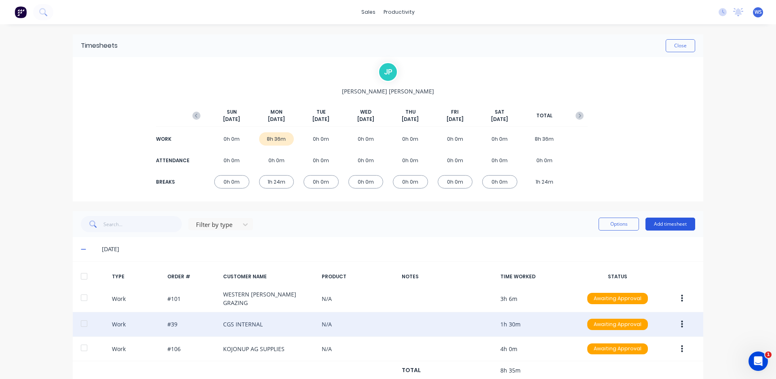
click at [659, 227] on button "Add timesheet" at bounding box center [671, 223] width 50 height 13
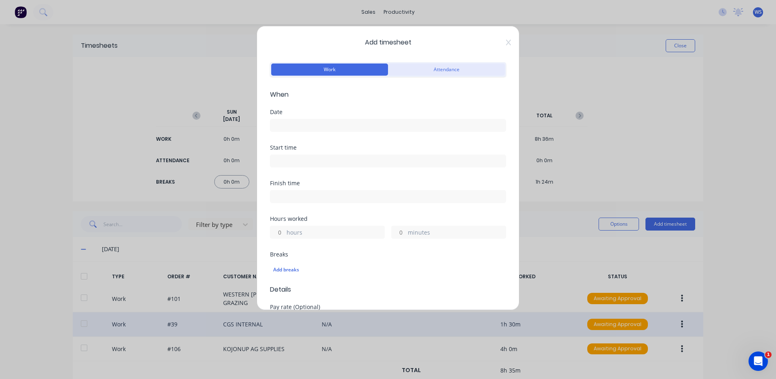
click at [467, 74] on button "Attendance" at bounding box center [446, 69] width 117 height 12
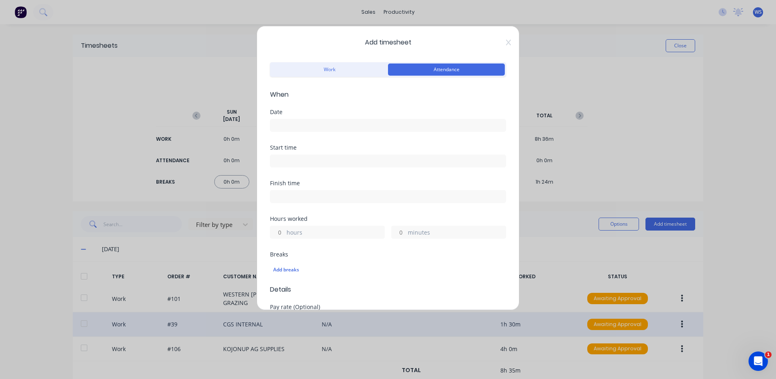
click at [362, 133] on div "Date" at bounding box center [388, 127] width 236 height 36
click at [362, 122] on input at bounding box center [387, 125] width 235 height 12
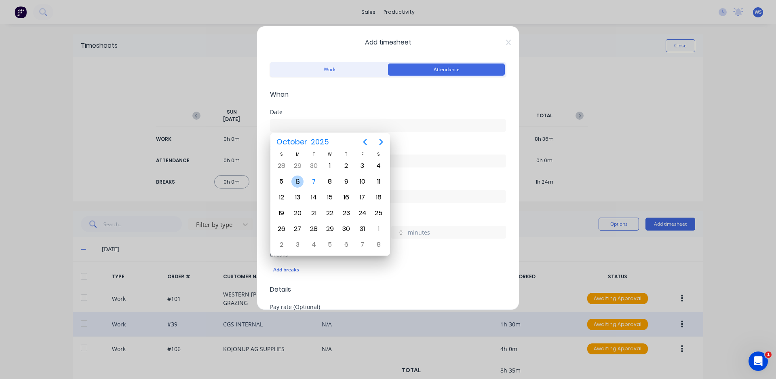
click at [298, 183] on div "6" at bounding box center [297, 181] width 12 height 12
type input "[DATE]"
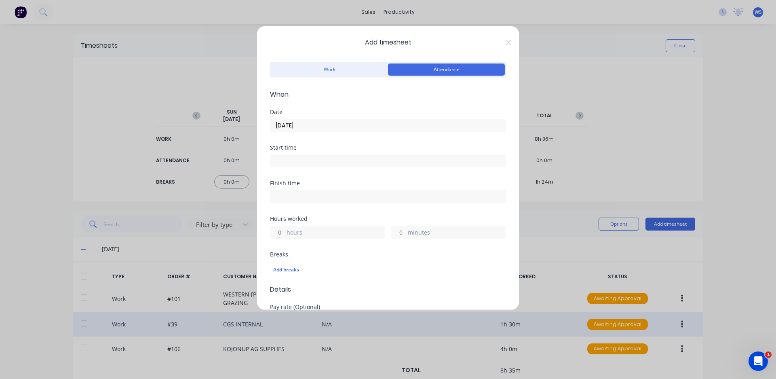
click at [303, 162] on input at bounding box center [387, 161] width 235 height 12
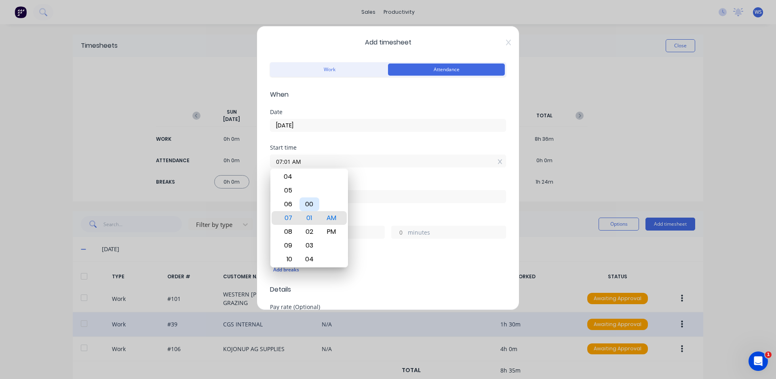
click at [312, 206] on div "00" at bounding box center [310, 204] width 20 height 14
type input "07:00 AM"
click at [364, 260] on div "Add breaks" at bounding box center [388, 268] width 236 height 19
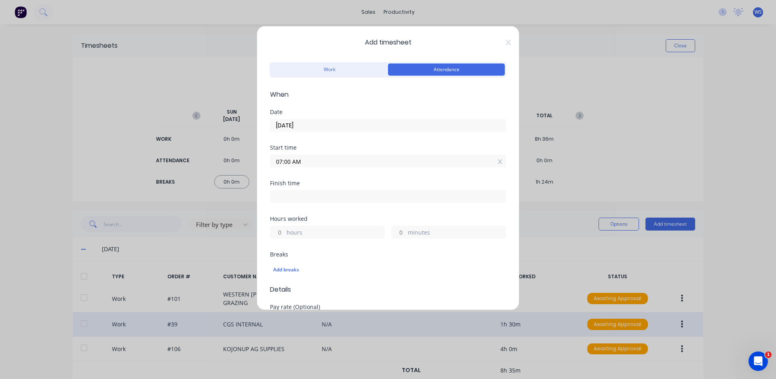
click at [303, 189] on div at bounding box center [388, 195] width 236 height 15
click at [302, 198] on input at bounding box center [387, 196] width 235 height 12
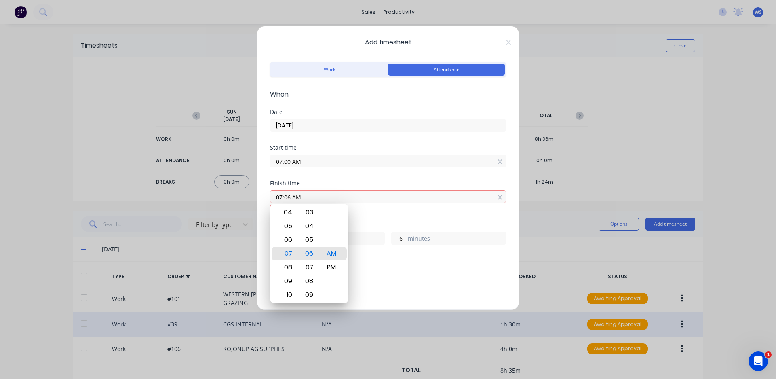
type input "07:06 AM"
type input "0"
type input "6"
click at [291, 228] on div "05" at bounding box center [287, 226] width 20 height 14
type input "05:06 AM"
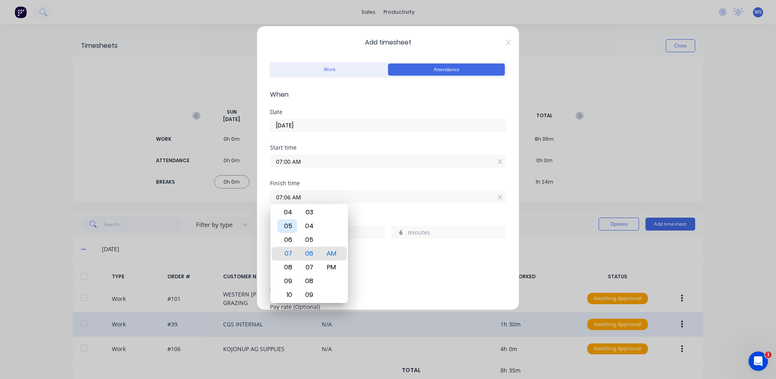
type input "22"
type input "05:01 AM"
type input "1"
click at [308, 239] on div "00" at bounding box center [310, 240] width 20 height 14
type input "05:00 AM"
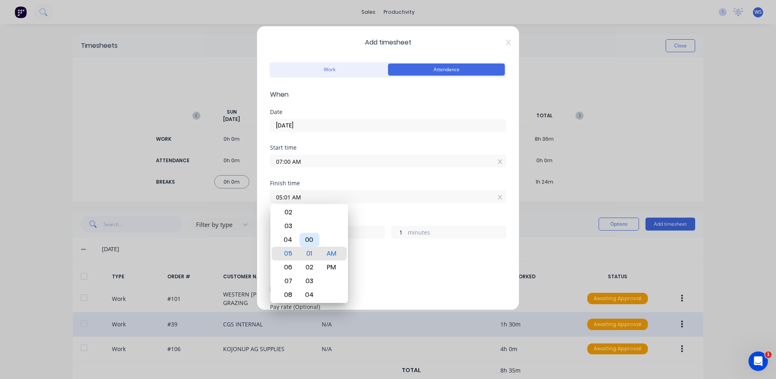
type input "0"
click at [336, 268] on div "PM" at bounding box center [332, 267] width 20 height 14
type input "05:00 PM"
type input "10"
click at [364, 264] on div "Add breaks" at bounding box center [388, 269] width 236 height 17
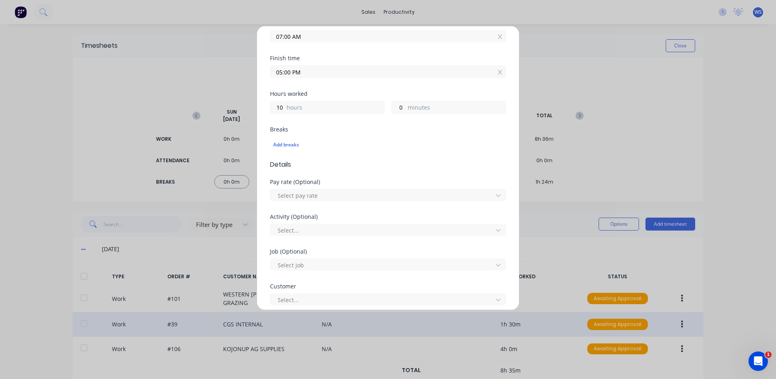
scroll to position [202, 0]
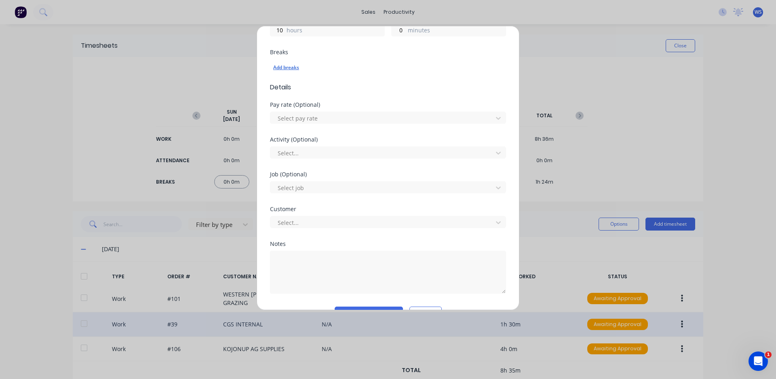
click at [288, 66] on div "Add breaks" at bounding box center [388, 67] width 230 height 11
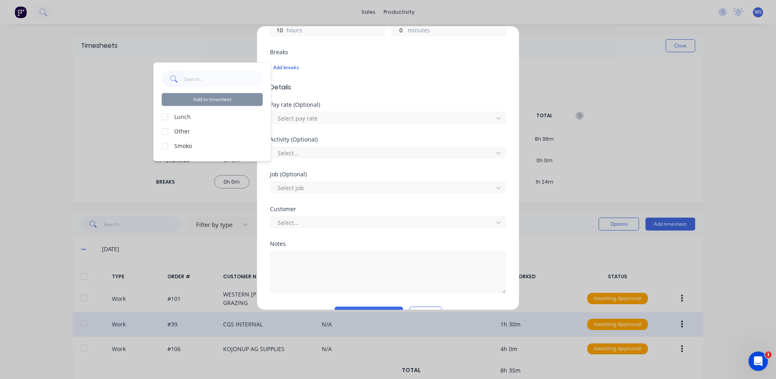
click at [165, 118] on div at bounding box center [165, 117] width 16 height 16
click at [168, 148] on div at bounding box center [165, 146] width 16 height 16
click at [209, 101] on button "Add to timesheet" at bounding box center [212, 99] width 101 height 13
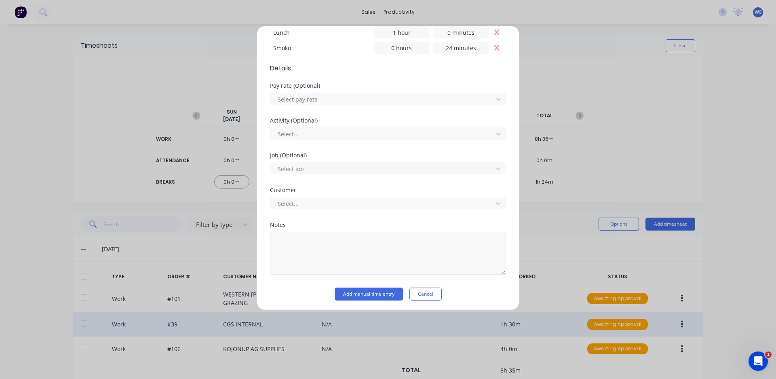
scroll to position [251, 0]
click at [380, 293] on button "Add manual time entry" at bounding box center [369, 291] width 68 height 13
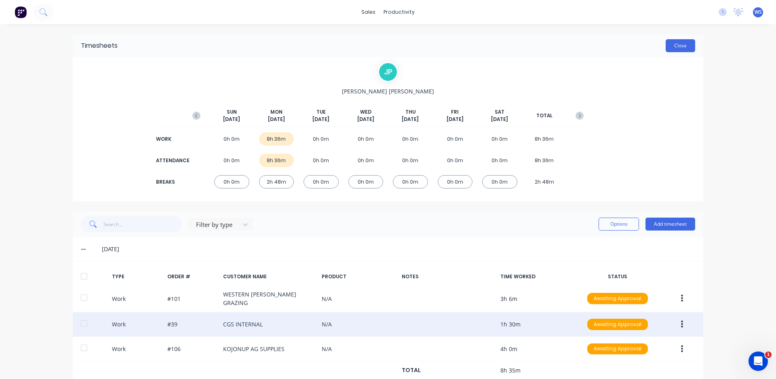
click at [680, 44] on button "Close" at bounding box center [681, 45] width 30 height 13
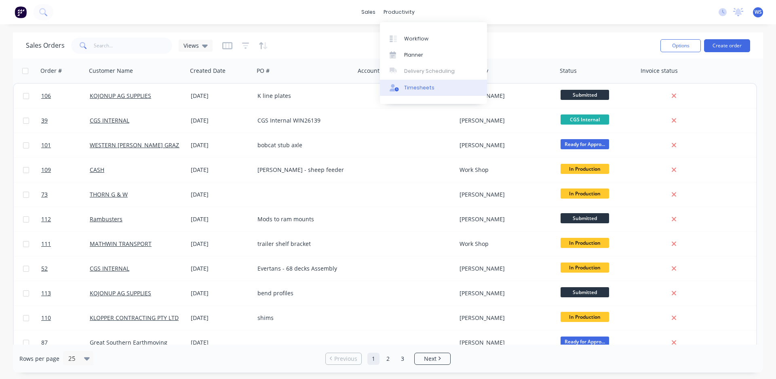
click at [408, 92] on link "Timesheets" at bounding box center [433, 88] width 107 height 16
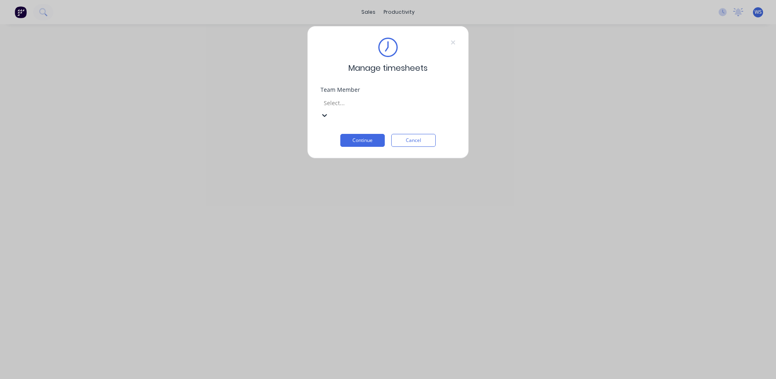
click at [329, 111] on icon at bounding box center [325, 115] width 8 height 8
click at [450, 89] on div "Team Member" at bounding box center [388, 90] width 135 height 6
